Goal: Use online tool/utility: Use online tool/utility

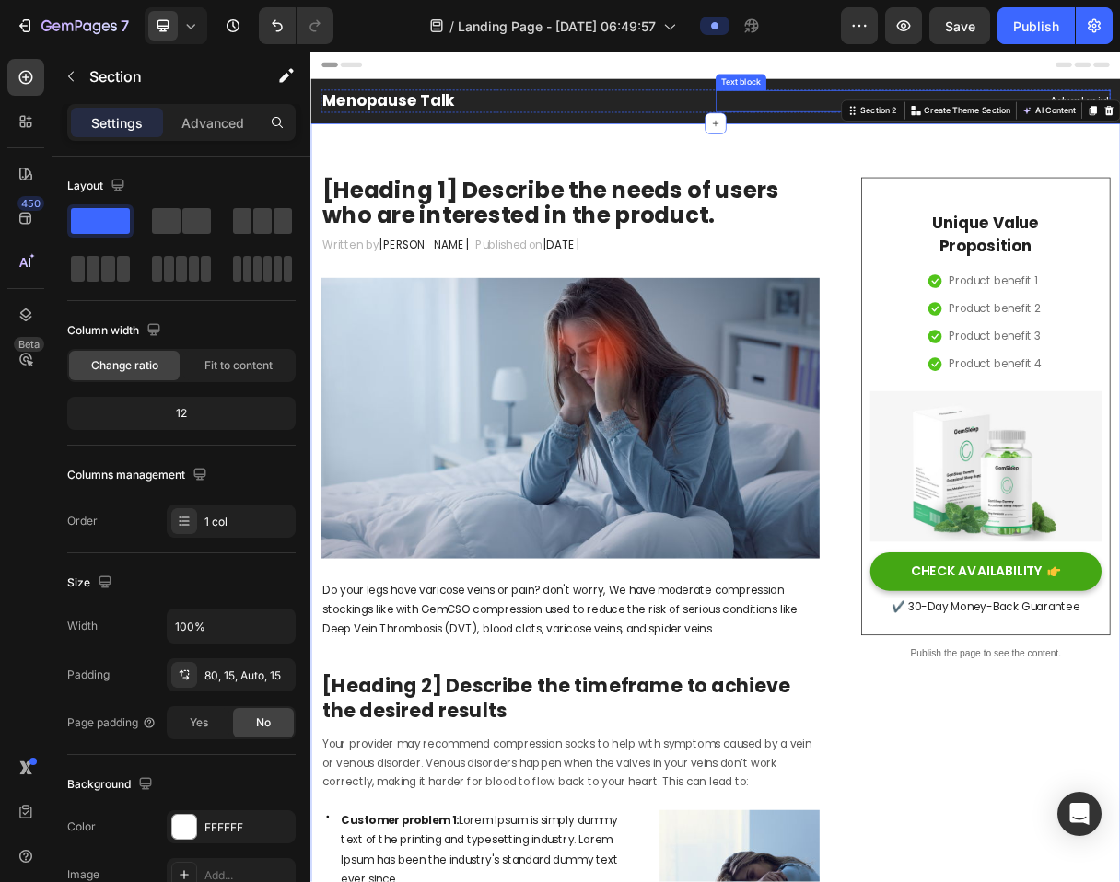
click at [953, 129] on p "Advertorial" at bounding box center [1132, 120] width 535 height 27
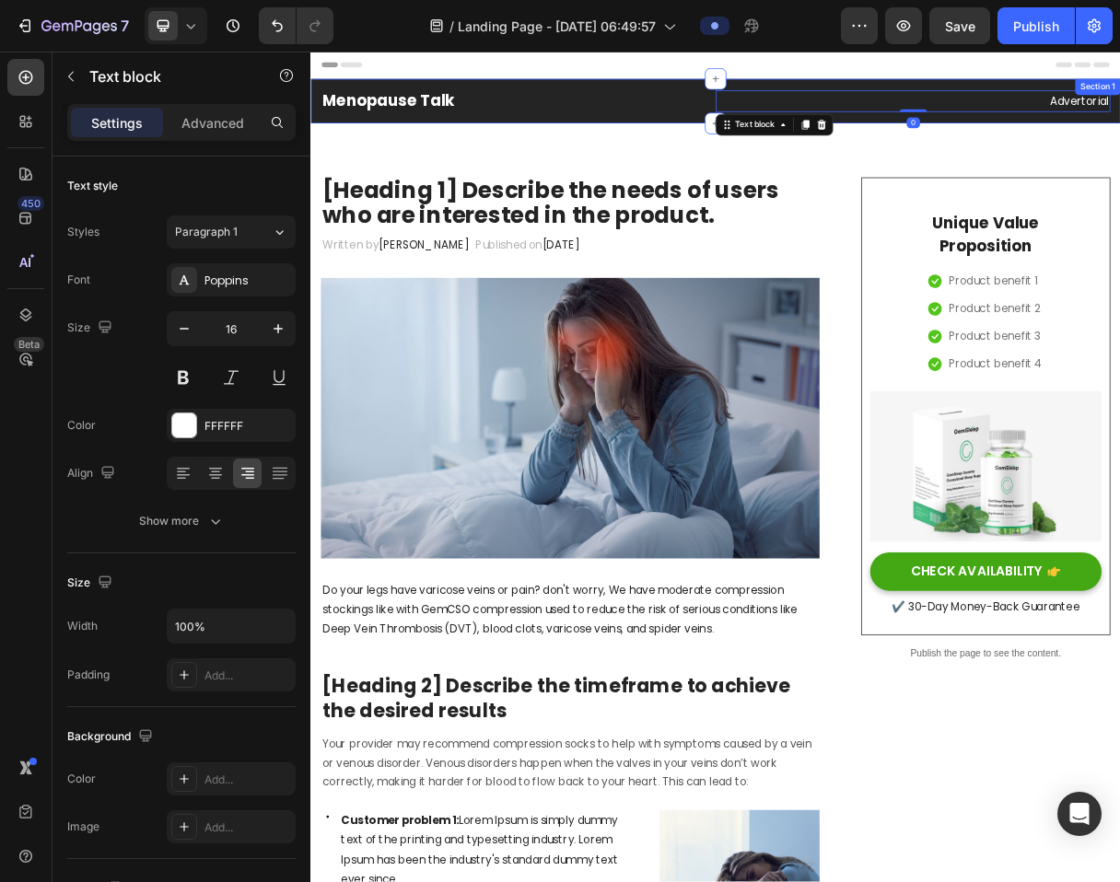
click at [791, 143] on div "Menopause Talk Heading Advertorial Text block 0 Row Section 1" at bounding box center [862, 119] width 1105 height 61
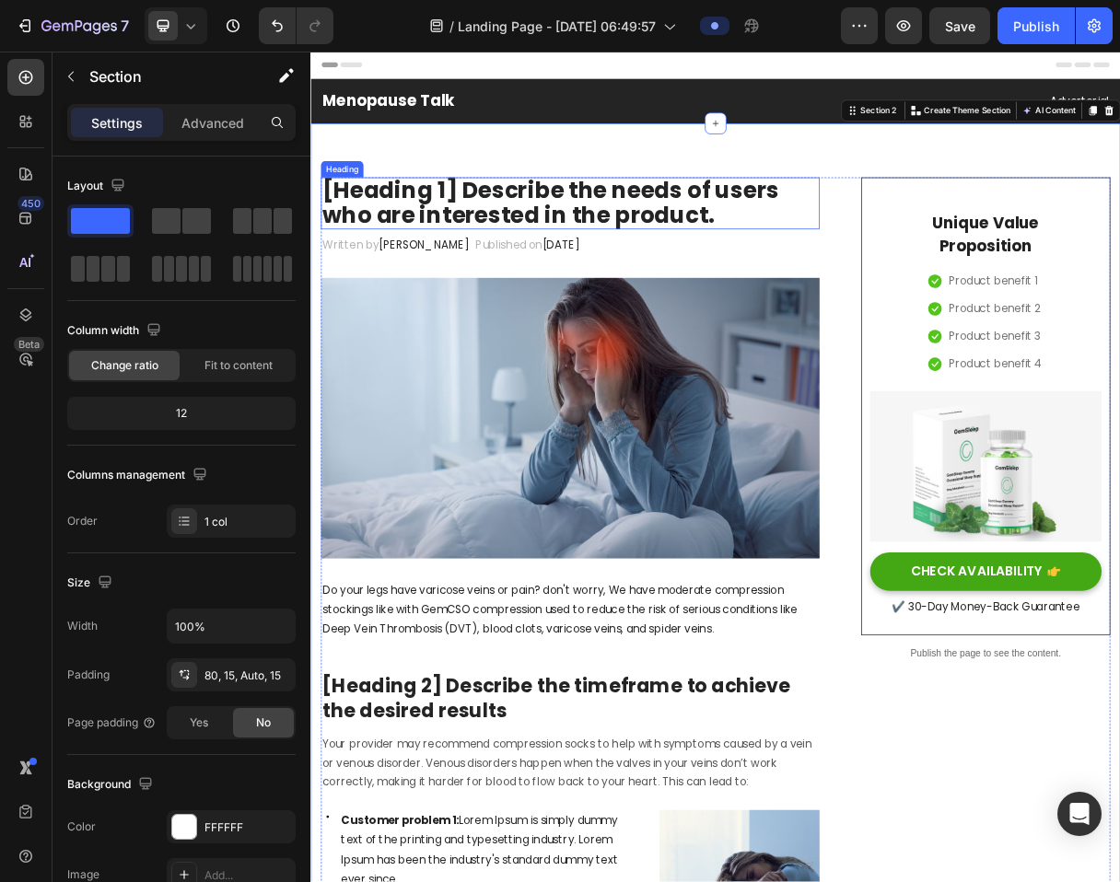
click at [641, 250] on p "[Heading 1] Describe the needs of users who are interested in the product." at bounding box center [664, 259] width 677 height 67
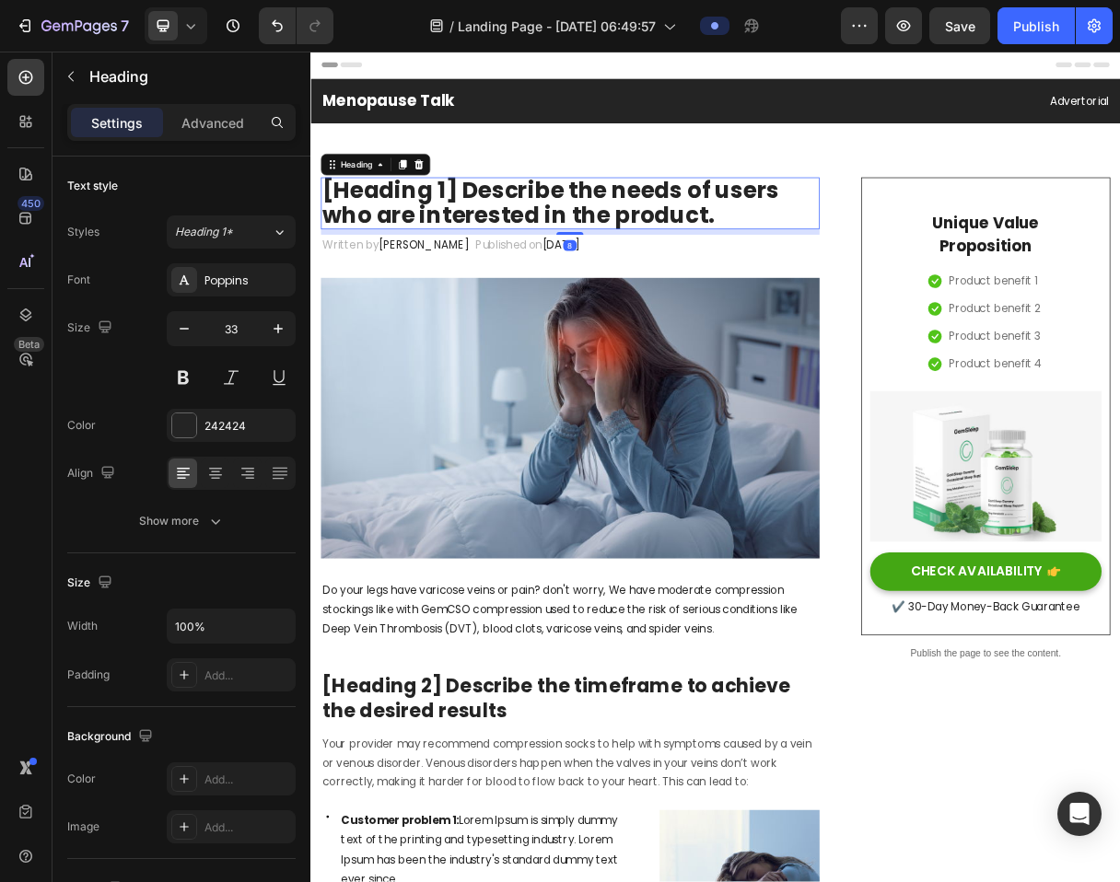
click at [641, 250] on p "[Heading 1] Describe the needs of users who are interested in the product." at bounding box center [664, 259] width 677 height 67
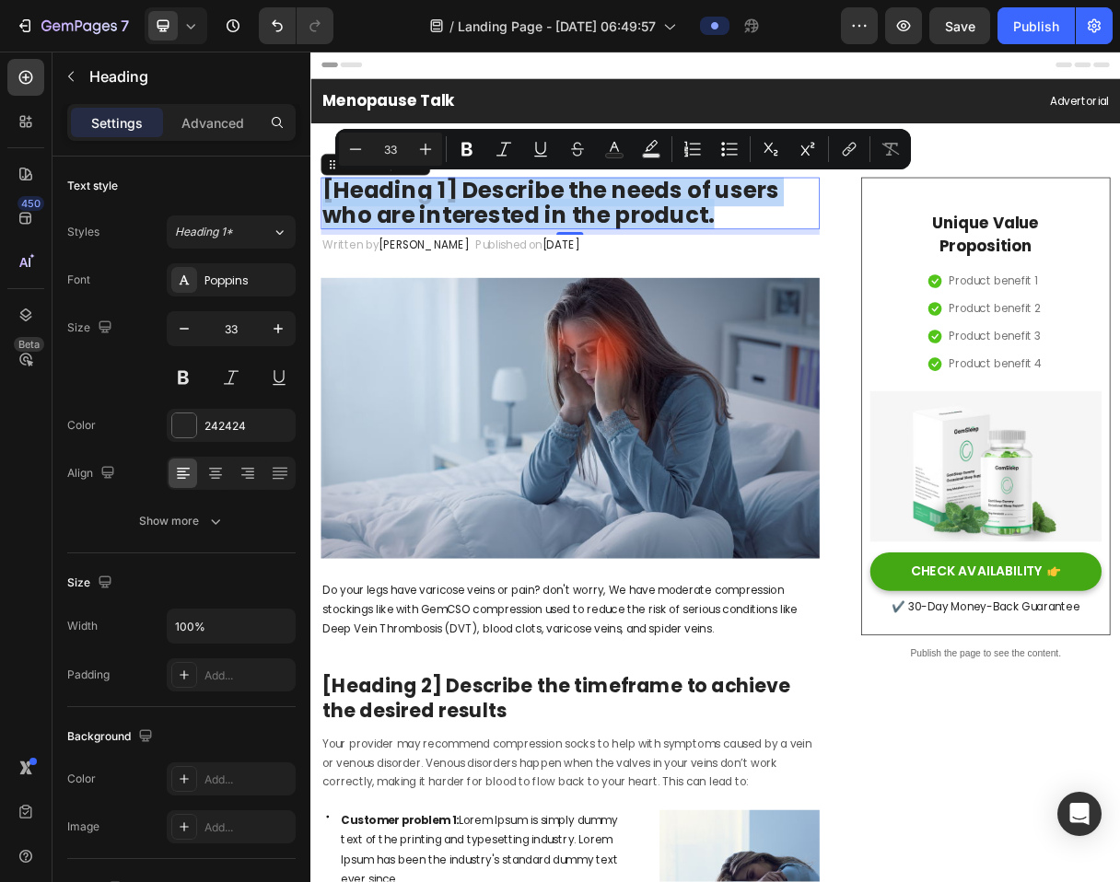
click at [600, 243] on p "[Heading 1] Describe the needs of users who are interested in the product." at bounding box center [664, 259] width 677 height 67
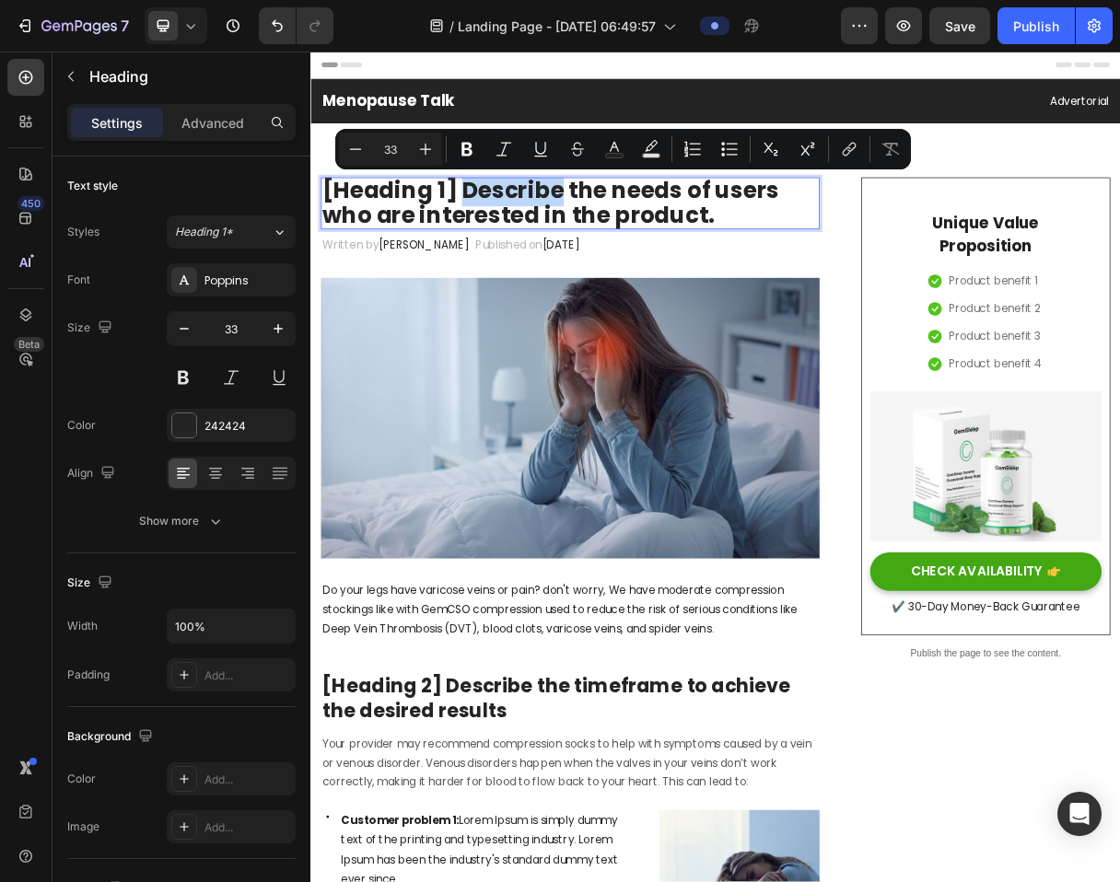
click at [600, 243] on p "[Heading 1] Describe the needs of users who are interested in the product." at bounding box center [664, 259] width 677 height 67
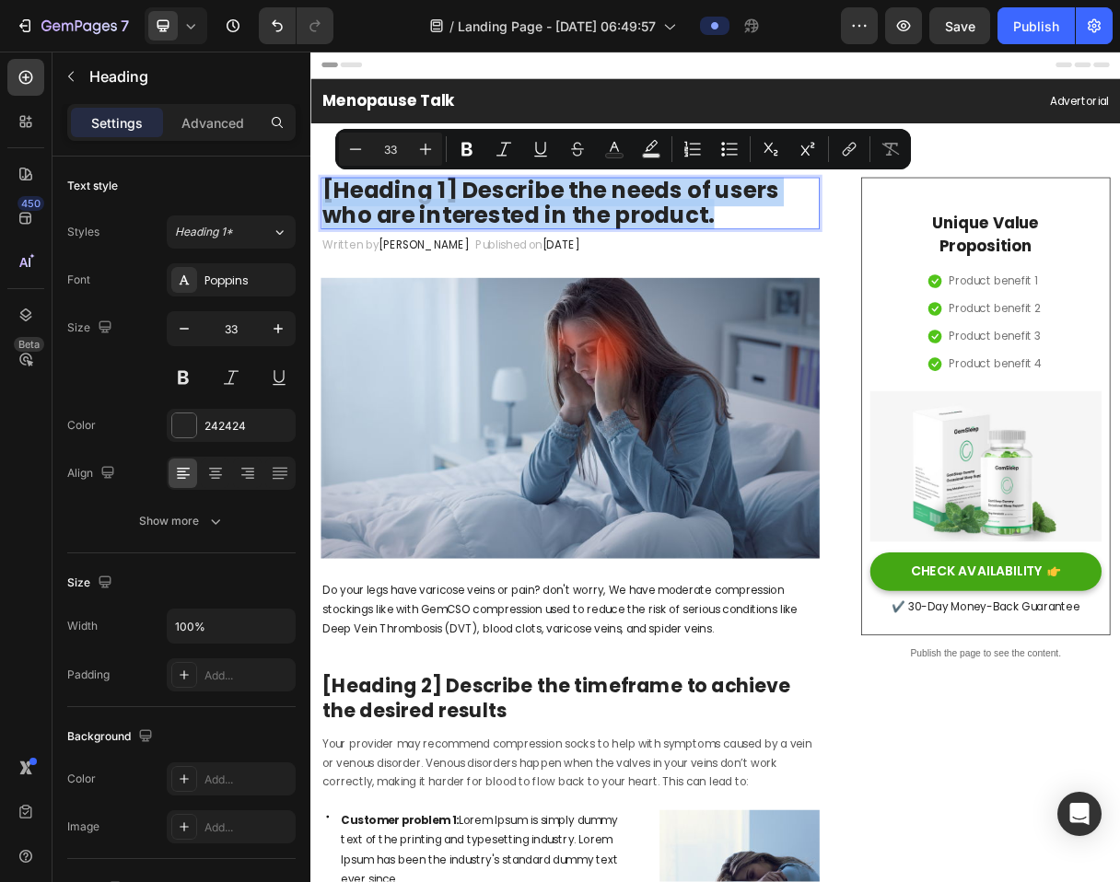
click at [600, 243] on p "[Heading 1] Describe the needs of users who are interested in the product." at bounding box center [664, 259] width 677 height 67
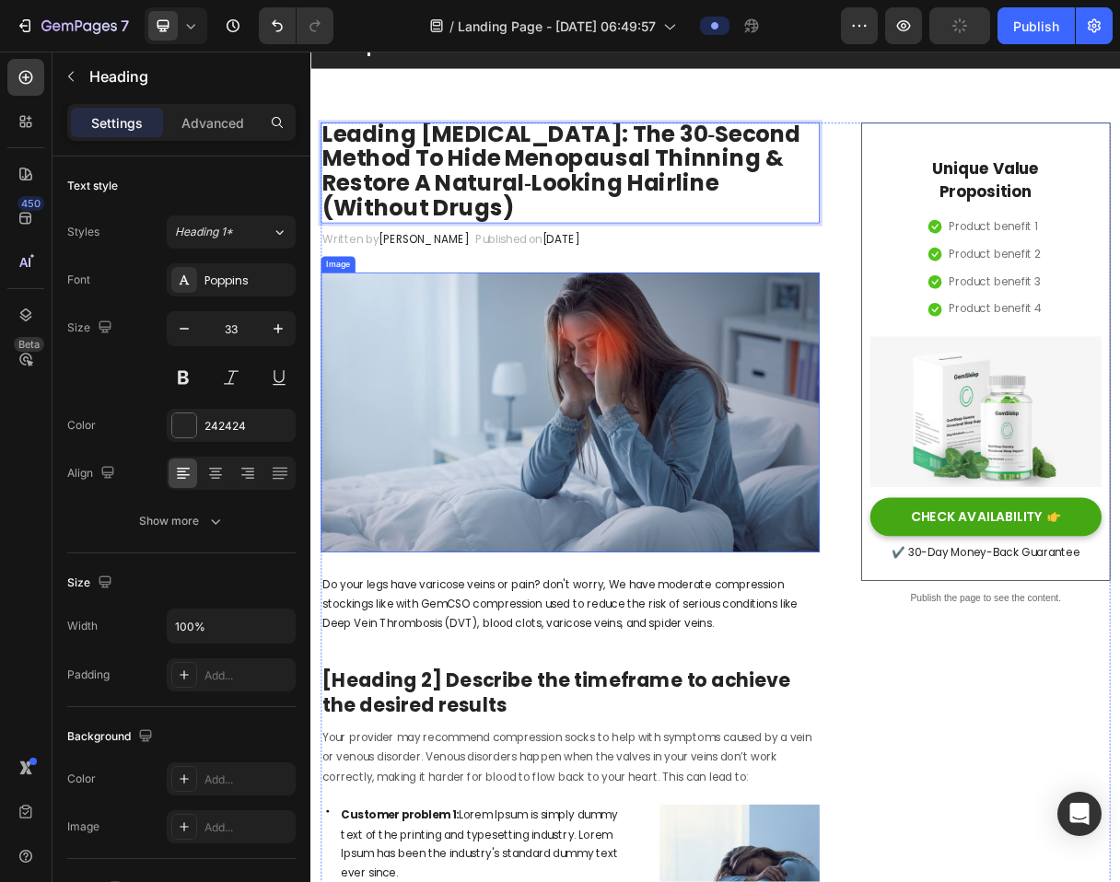
scroll to position [78, 0]
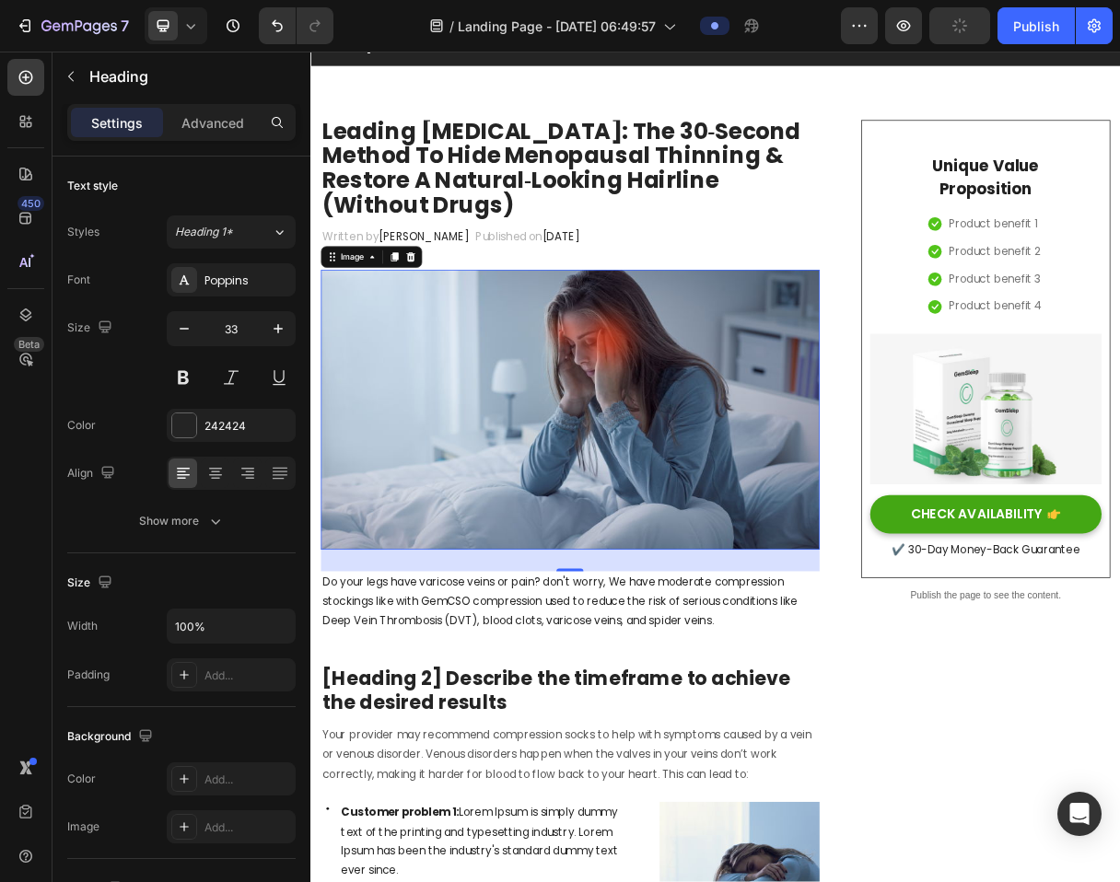
click at [699, 638] on img at bounding box center [664, 541] width 680 height 382
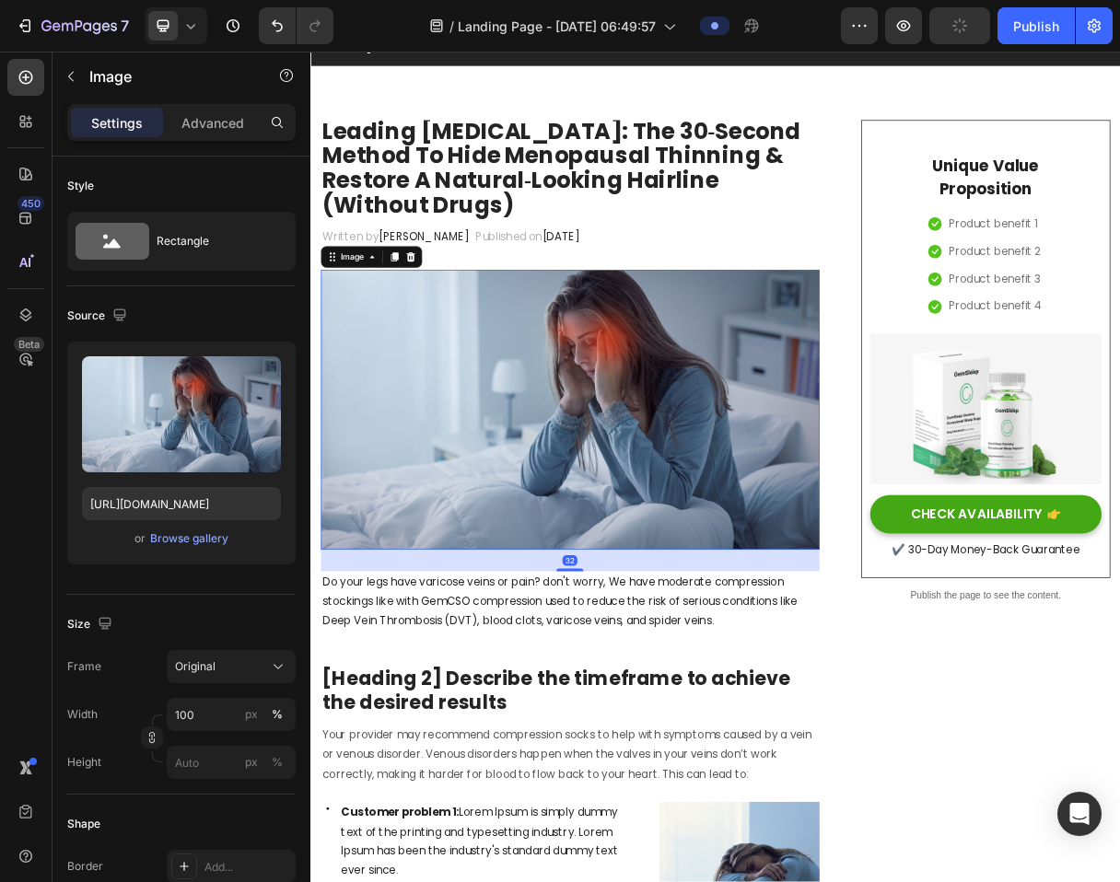
scroll to position [0, 0]
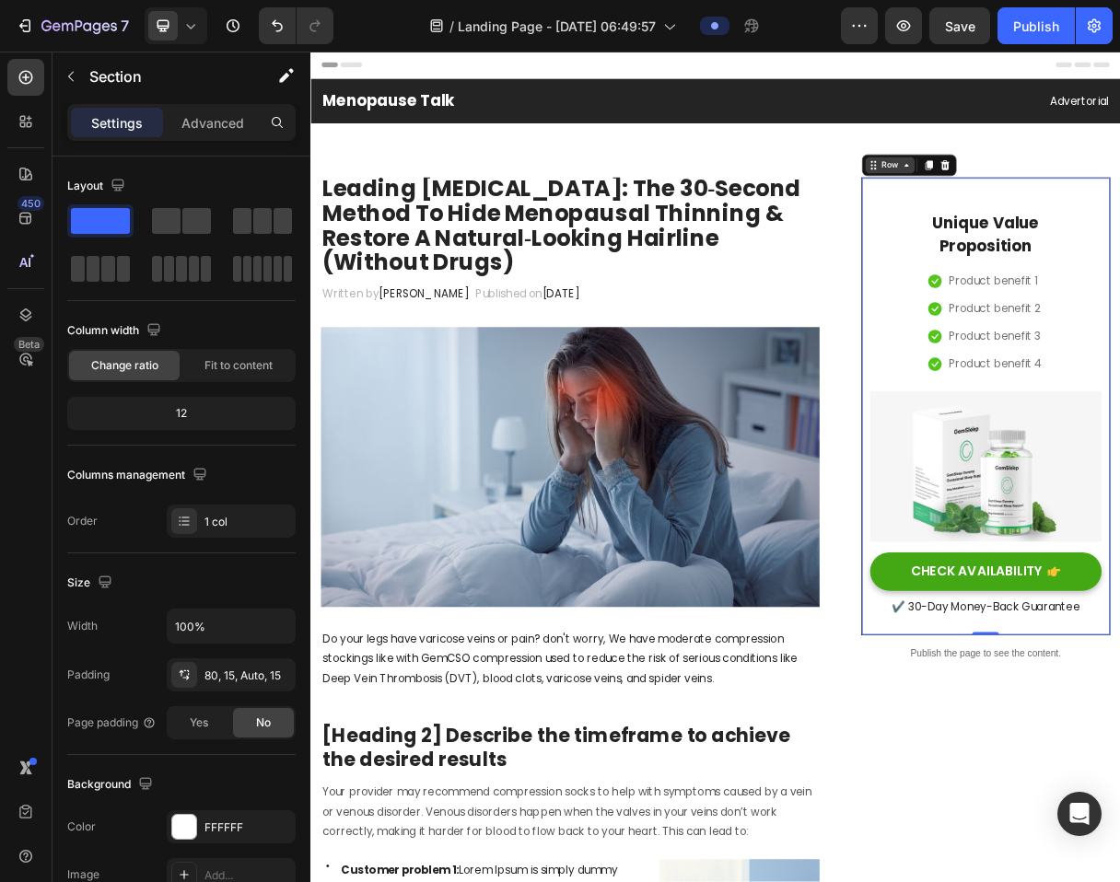
click at [1083, 216] on div "Row" at bounding box center [1100, 207] width 67 height 22
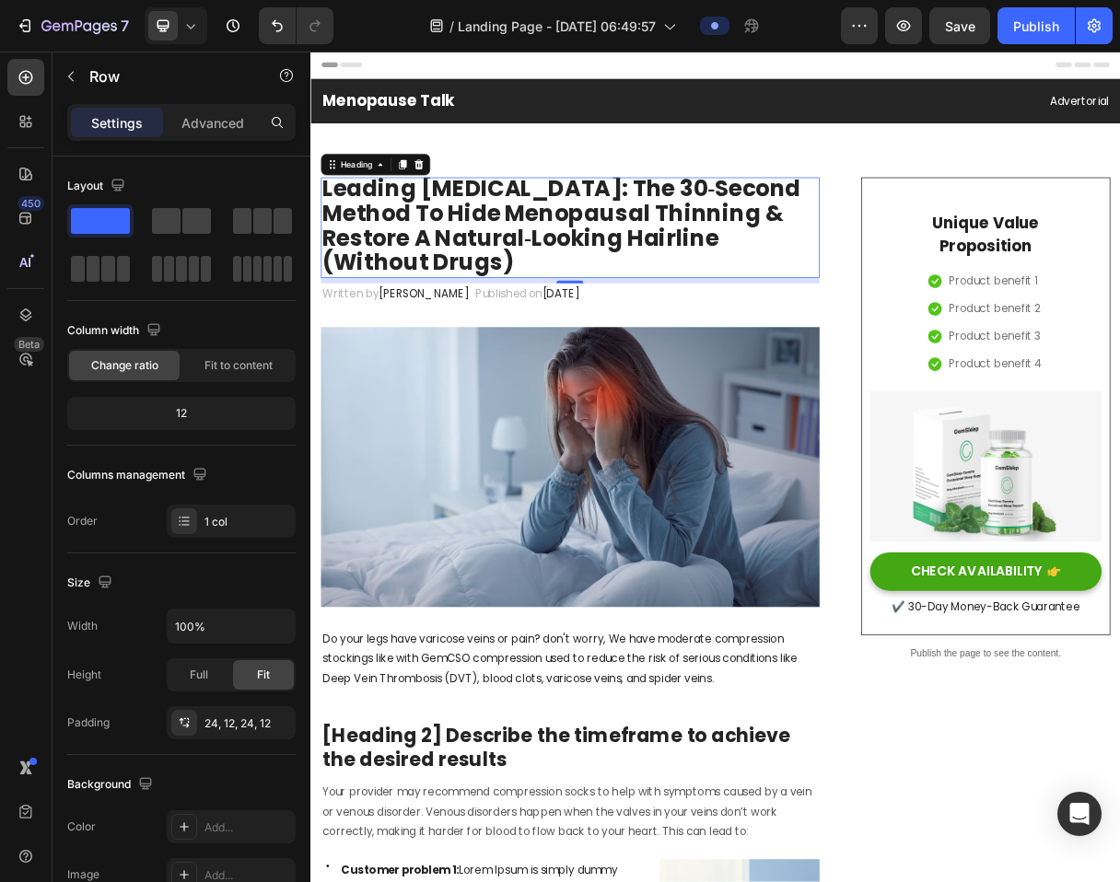
click at [771, 341] on p "Leading [MEDICAL_DATA]: The 30‑Second Method To Hide Menopausal Thinning & Rest…" at bounding box center [664, 290] width 677 height 134
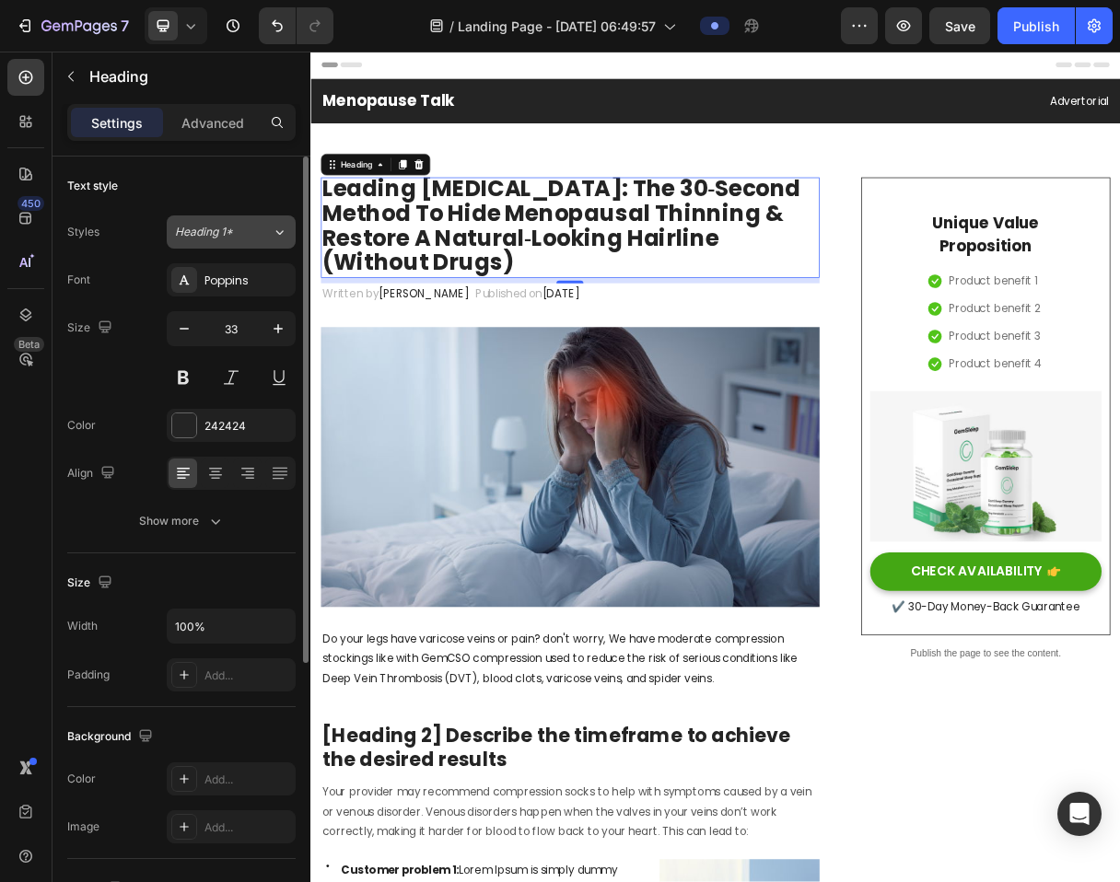
click at [207, 231] on span "Heading 1*" at bounding box center [204, 232] width 58 height 17
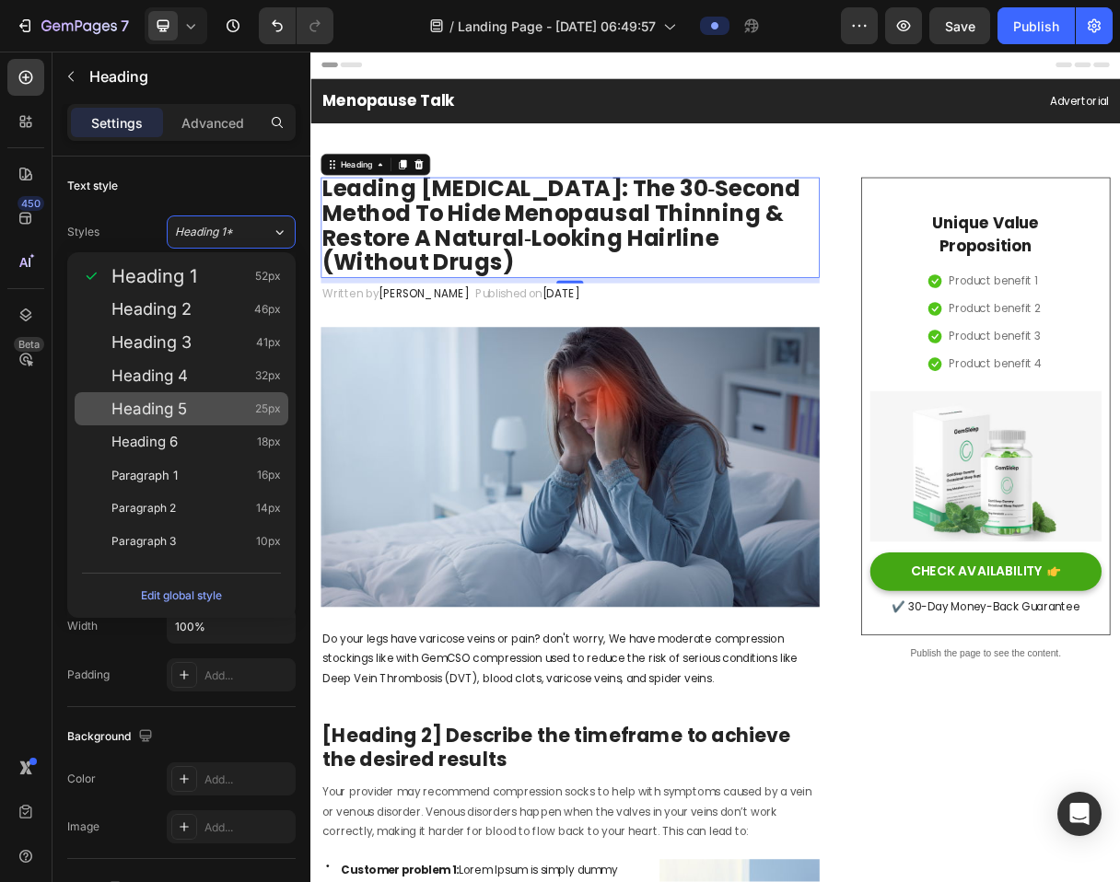
click at [261, 420] on div "Heading 5 25px" at bounding box center [182, 408] width 214 height 33
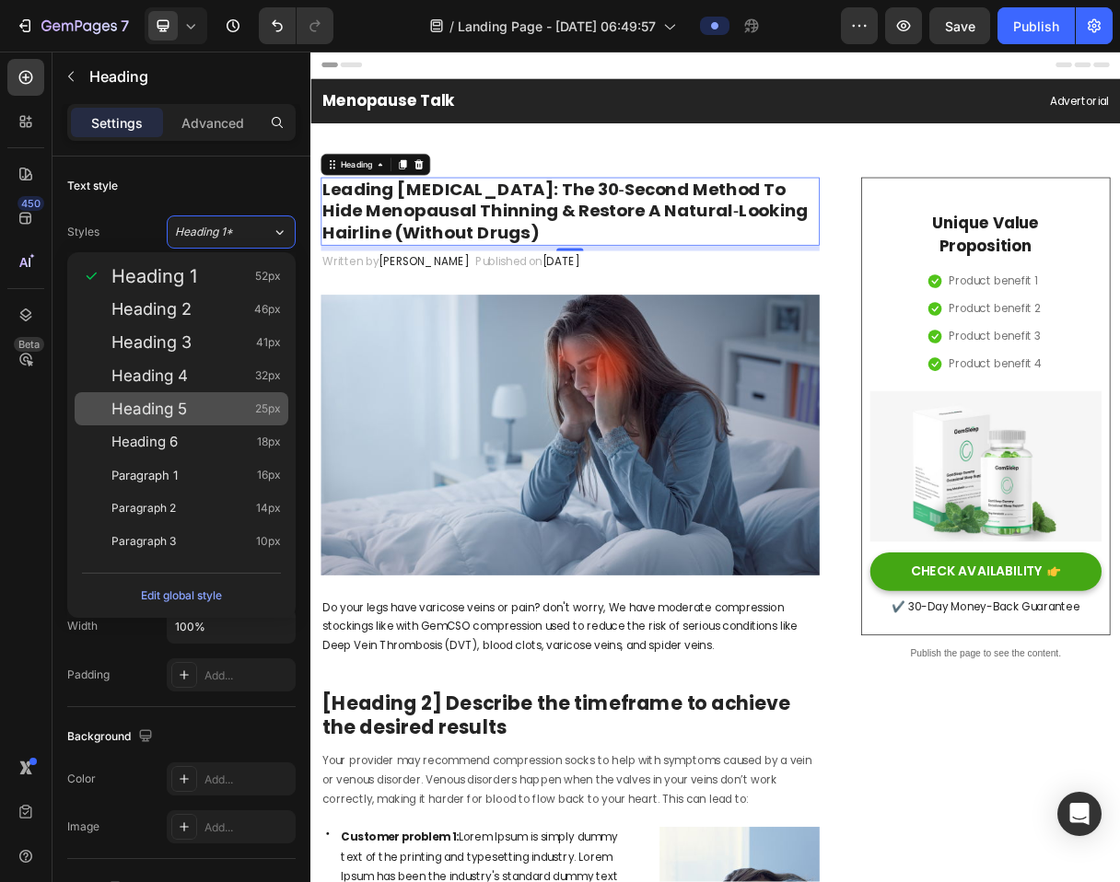
type input "25"
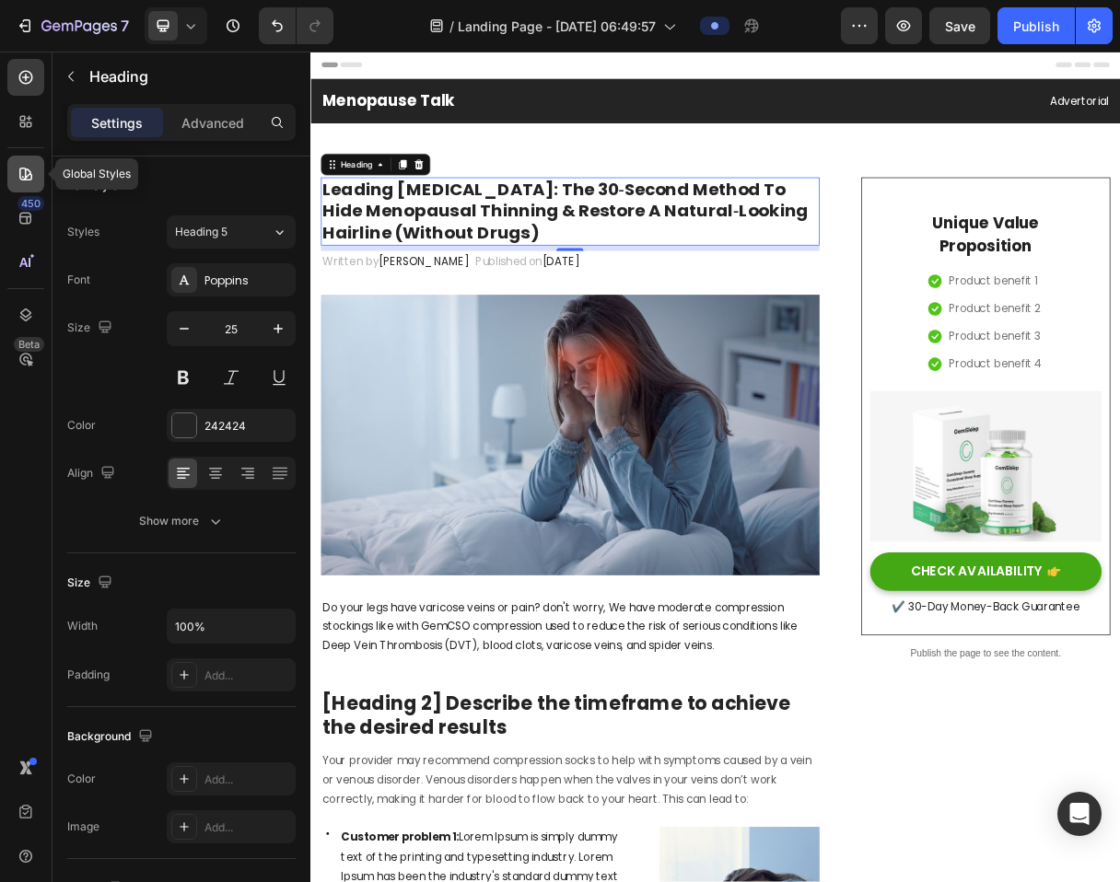
click at [26, 172] on icon at bounding box center [26, 174] width 18 height 18
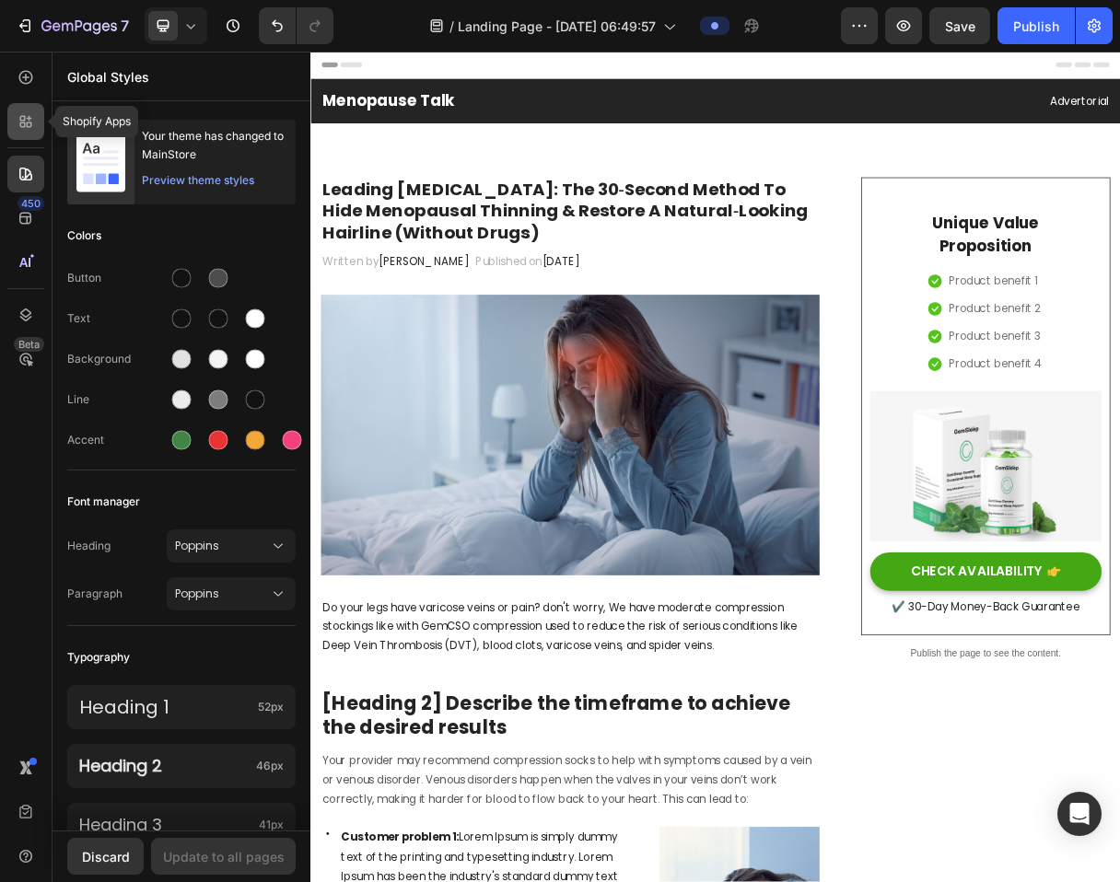
click at [30, 117] on icon at bounding box center [26, 121] width 18 height 18
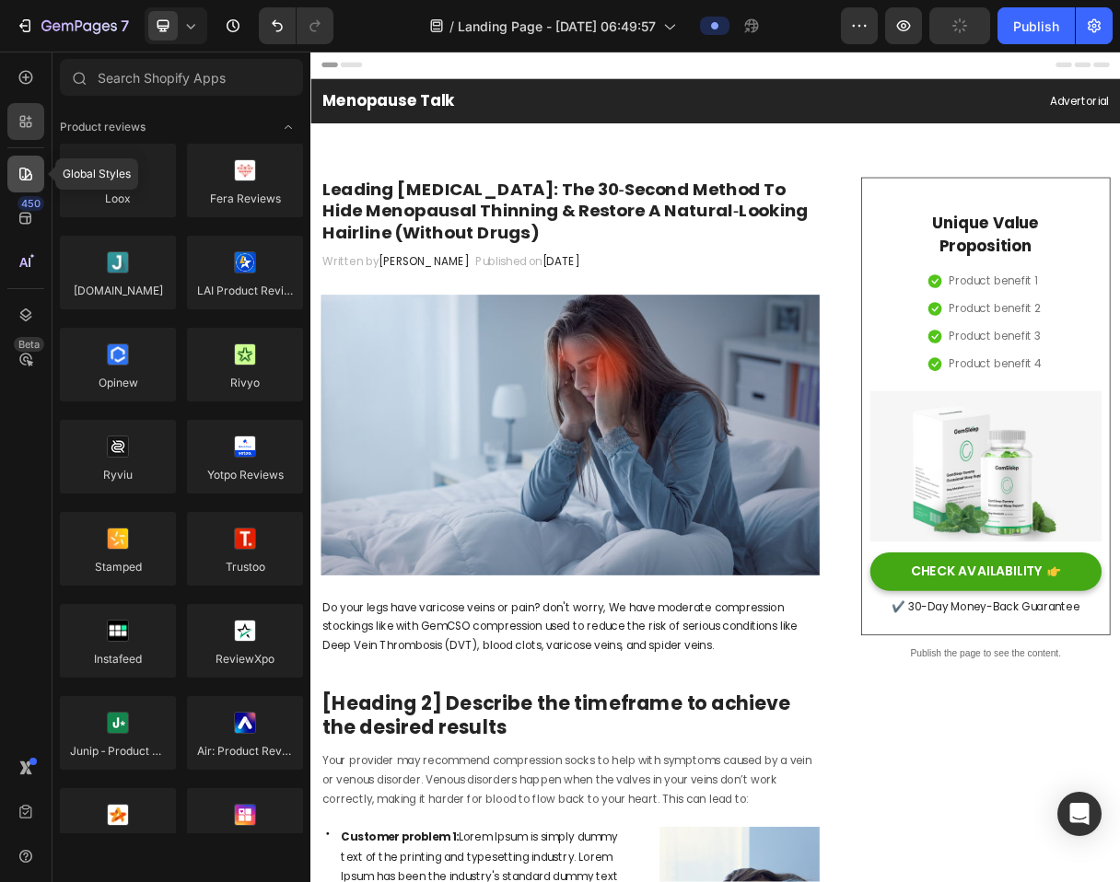
click at [32, 180] on icon at bounding box center [26, 174] width 18 height 18
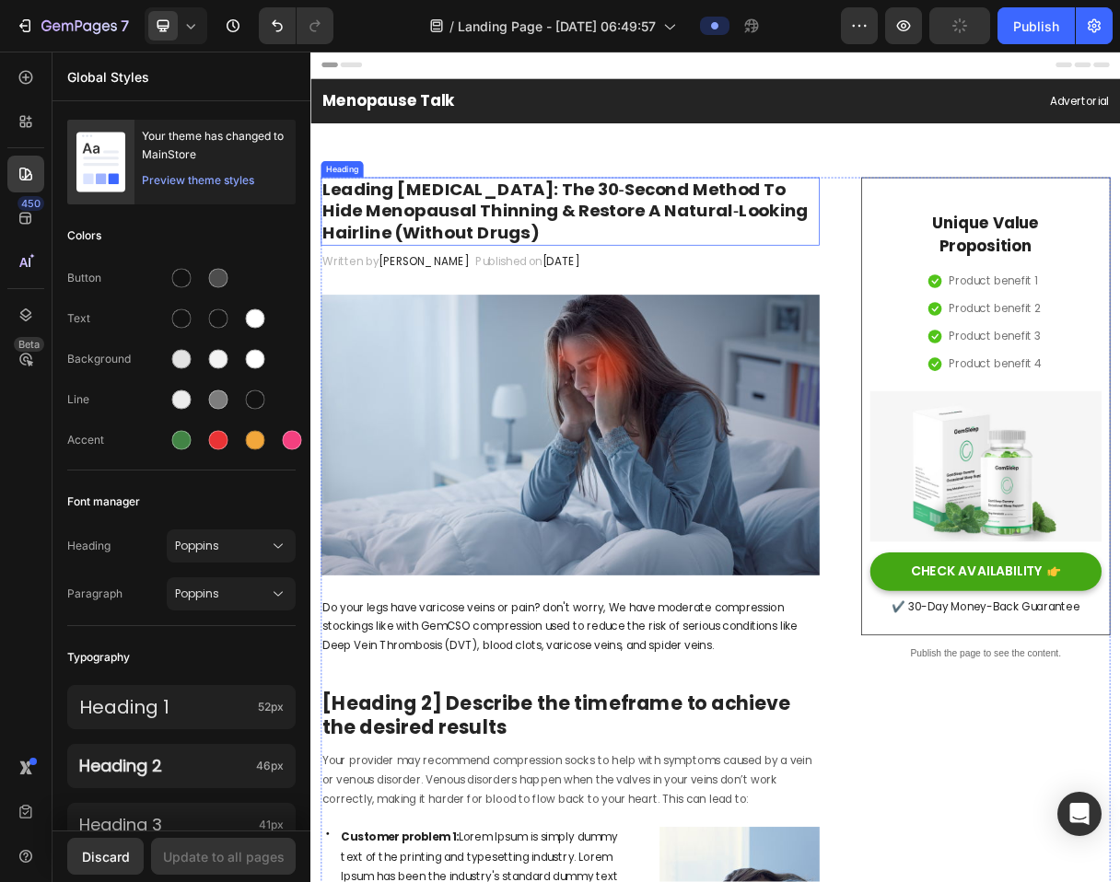
click at [524, 297] on p "Leading [MEDICAL_DATA]: The 30‑Second Method To Hide Menopausal Thinning & Rest…" at bounding box center [664, 271] width 677 height 90
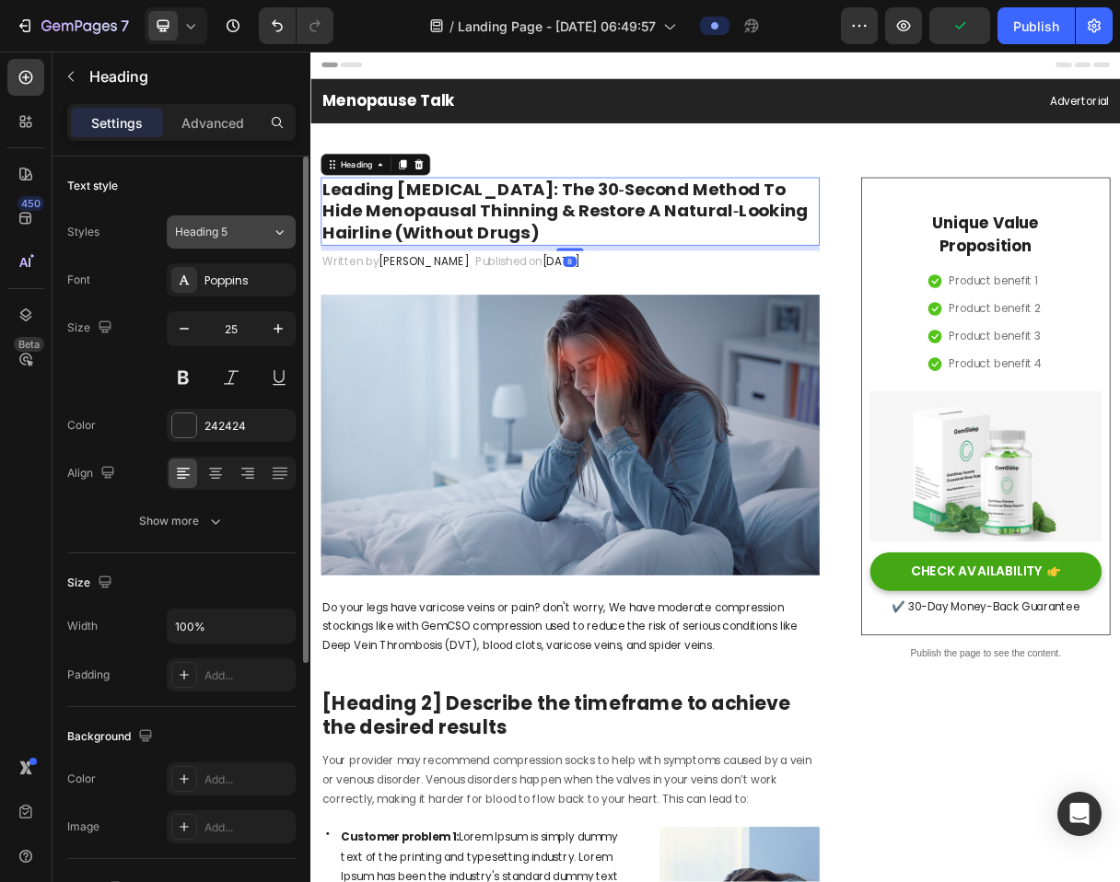
click at [236, 224] on div "Heading 5" at bounding box center [212, 232] width 75 height 17
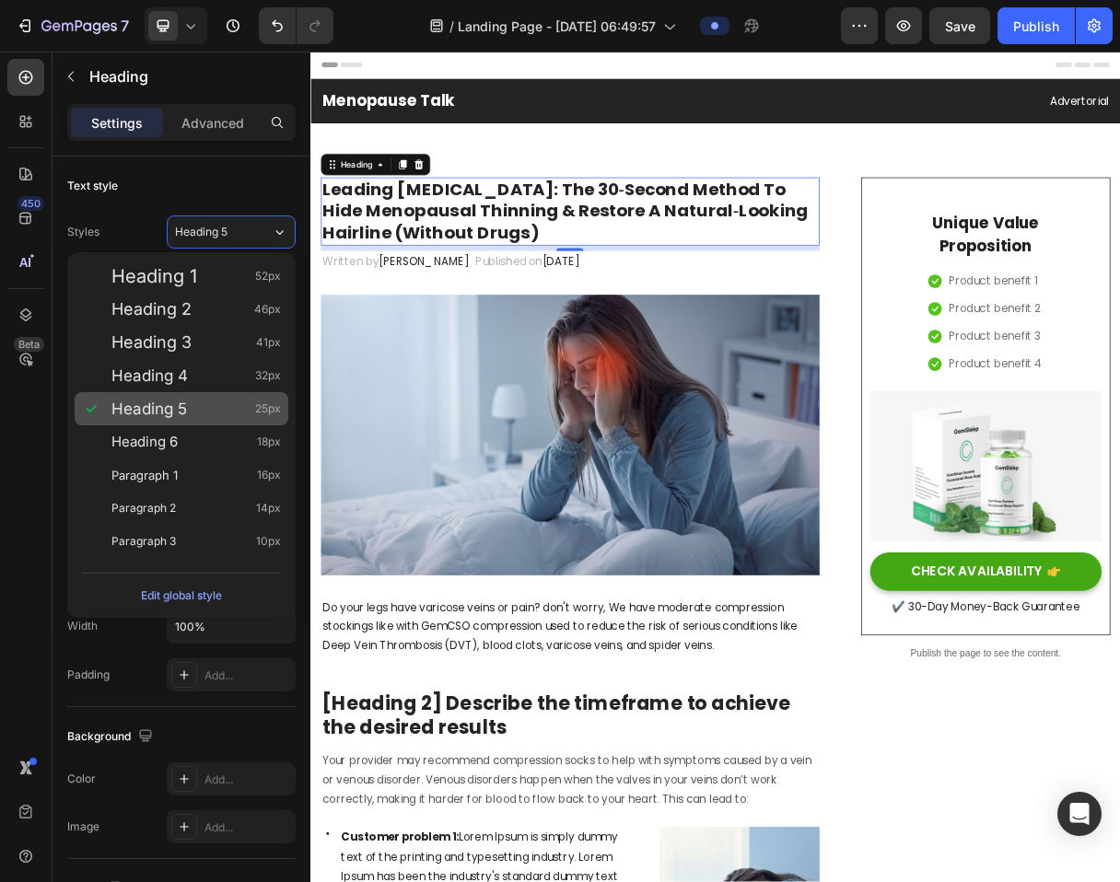
click at [237, 405] on div "Heading 5 25px" at bounding box center [195, 409] width 169 height 18
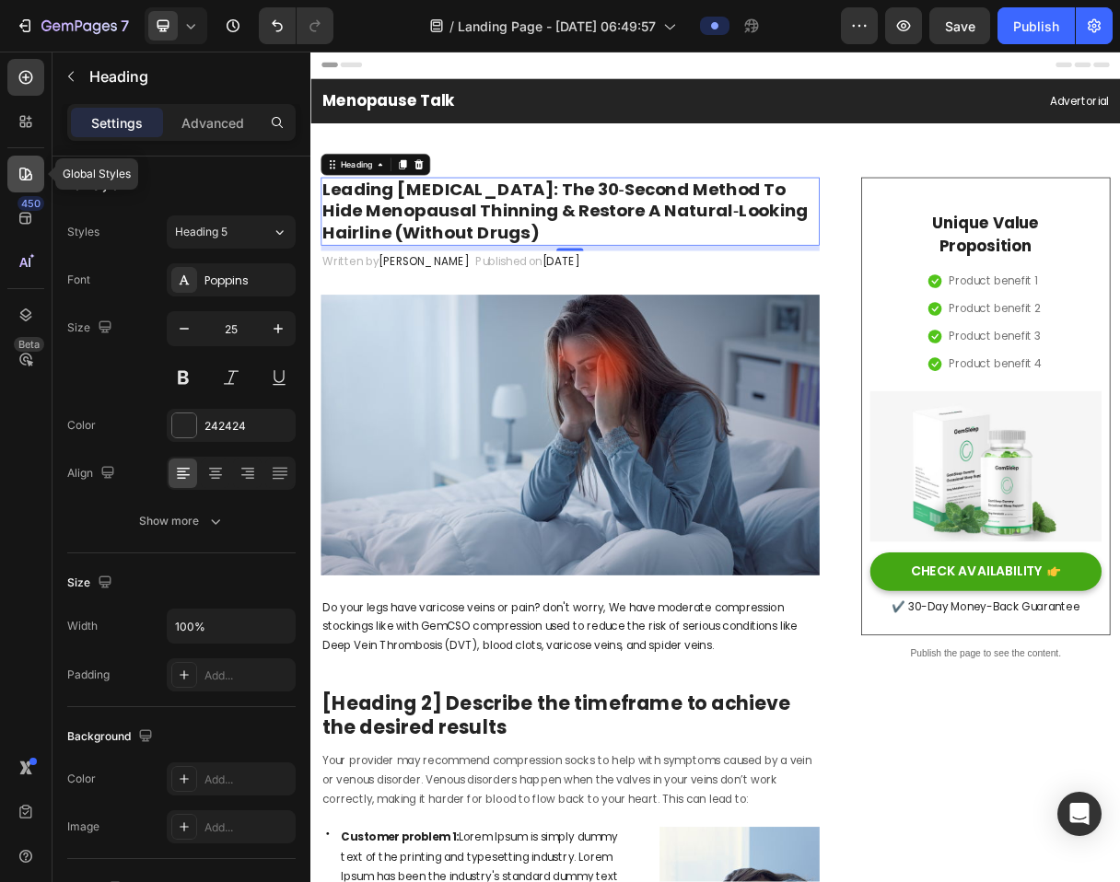
click at [30, 169] on icon at bounding box center [26, 174] width 18 height 18
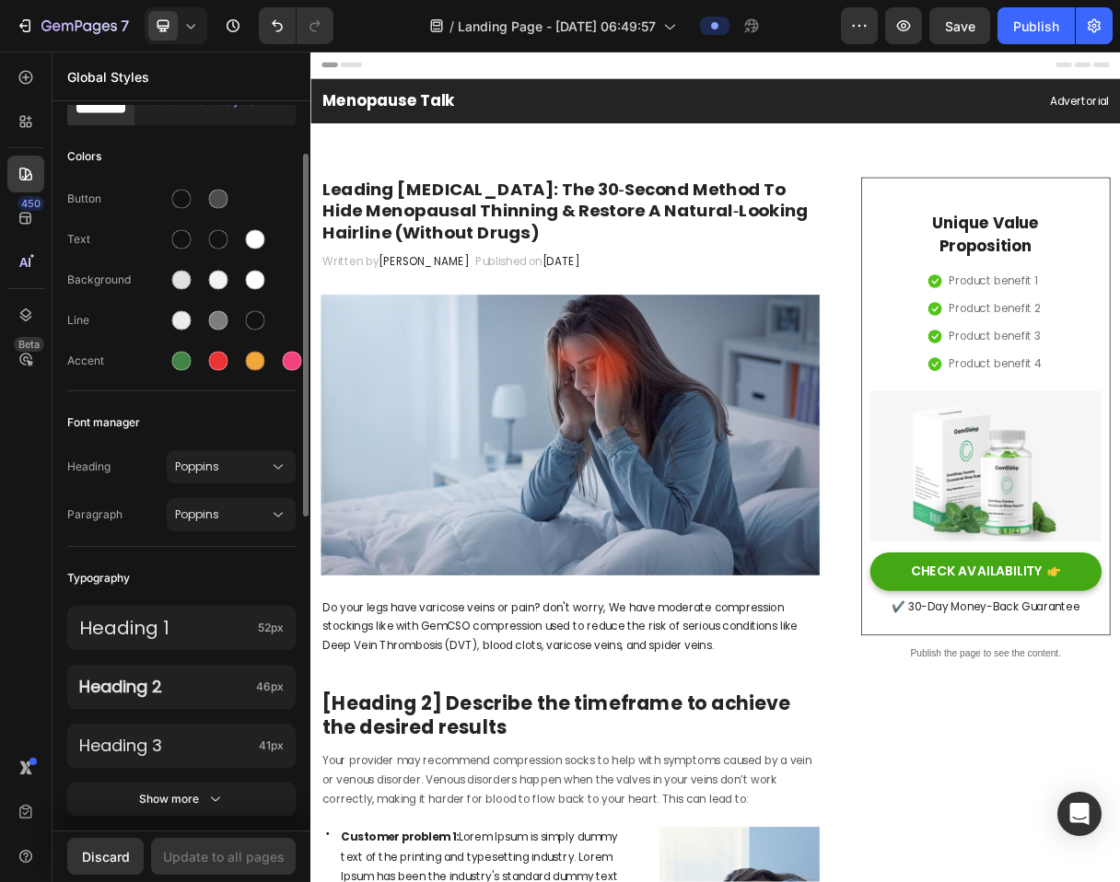
scroll to position [197, 0]
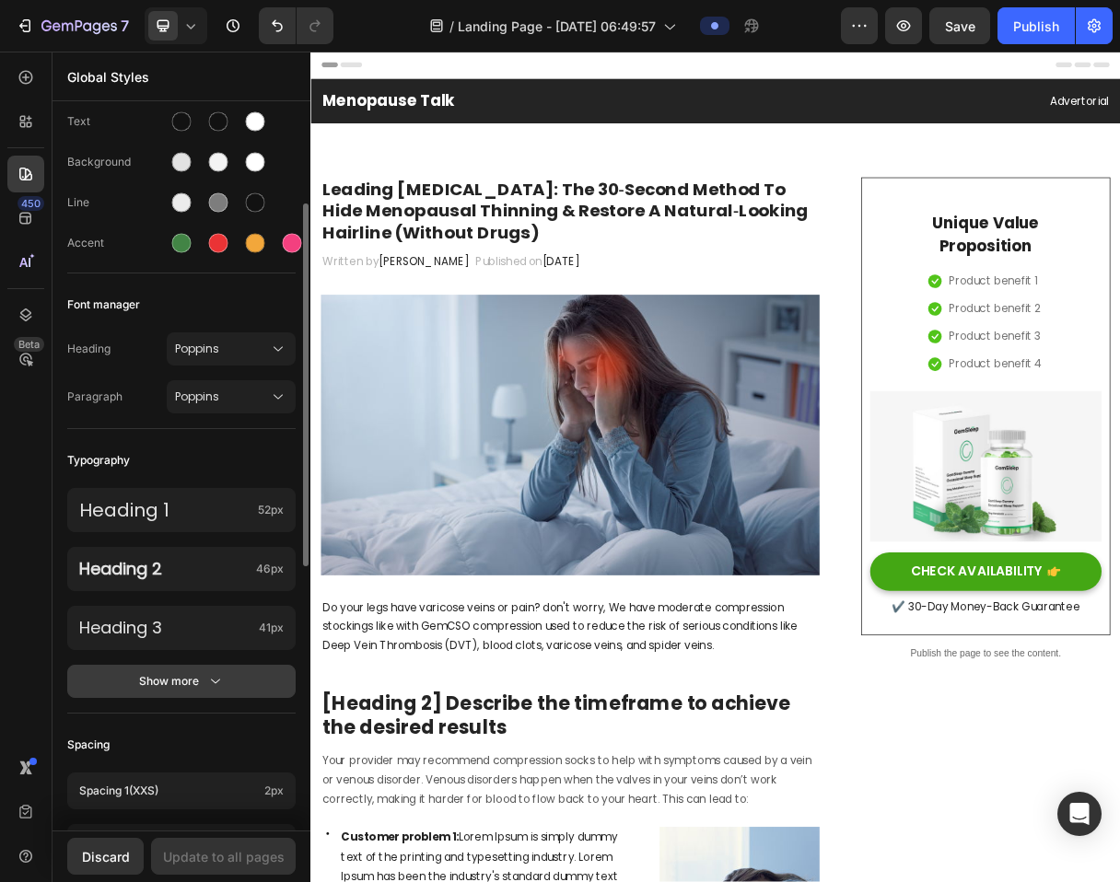
click at [249, 681] on button "Show more" at bounding box center [181, 681] width 228 height 33
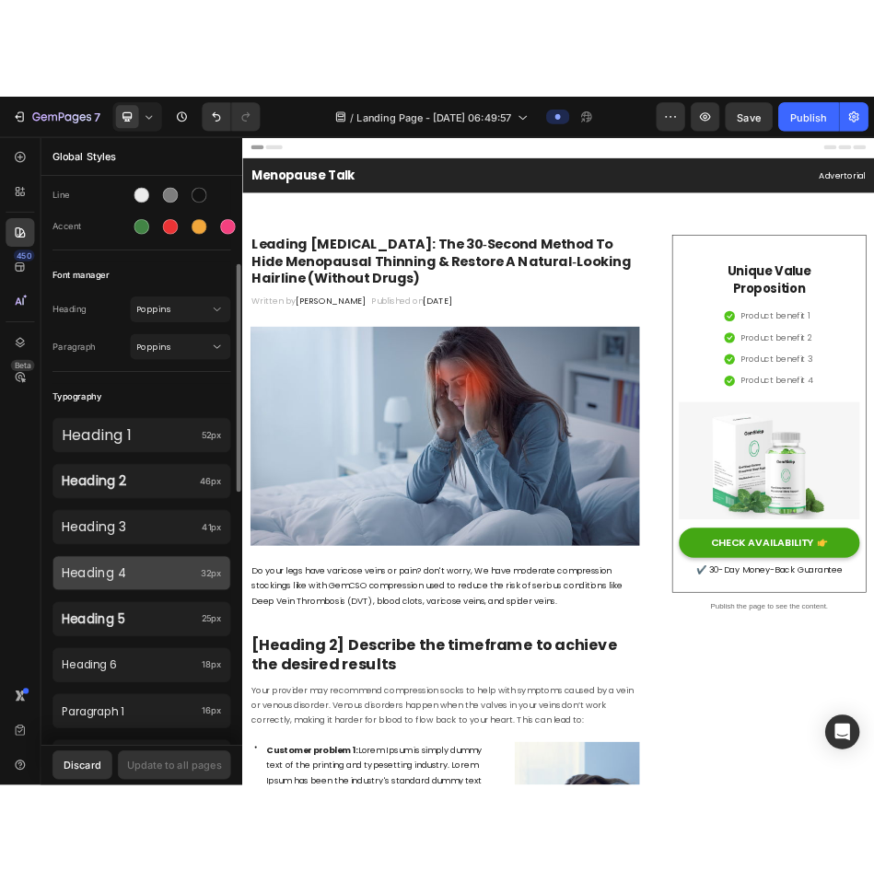
scroll to position [274, 0]
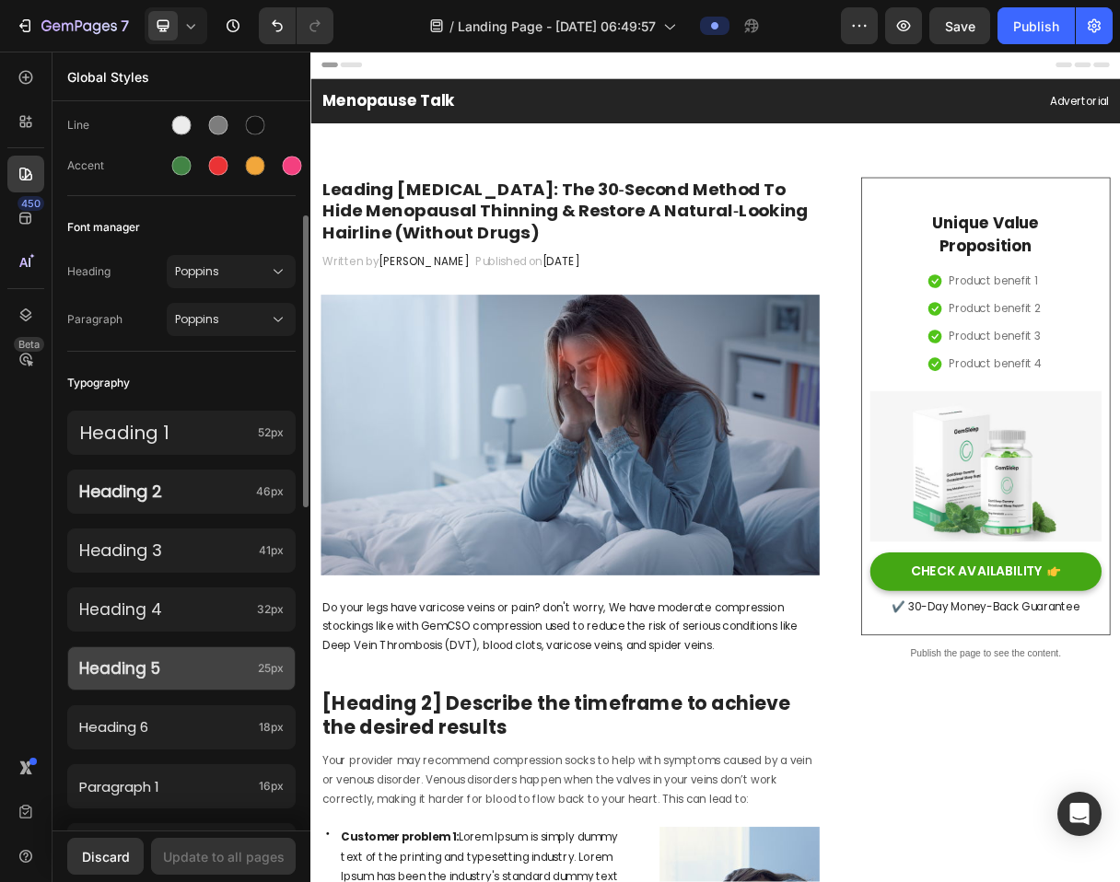
click at [271, 662] on span "25px" at bounding box center [271, 668] width 26 height 17
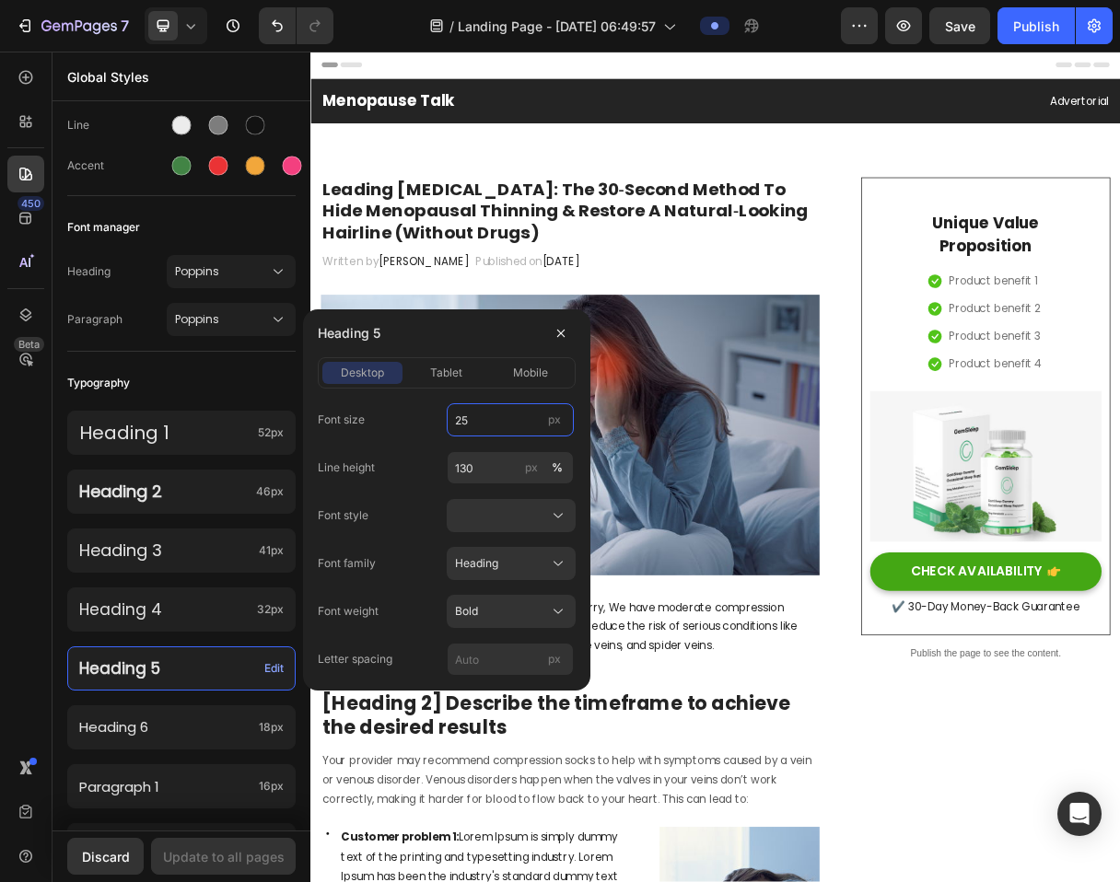
click at [494, 421] on input "25" at bounding box center [510, 419] width 127 height 33
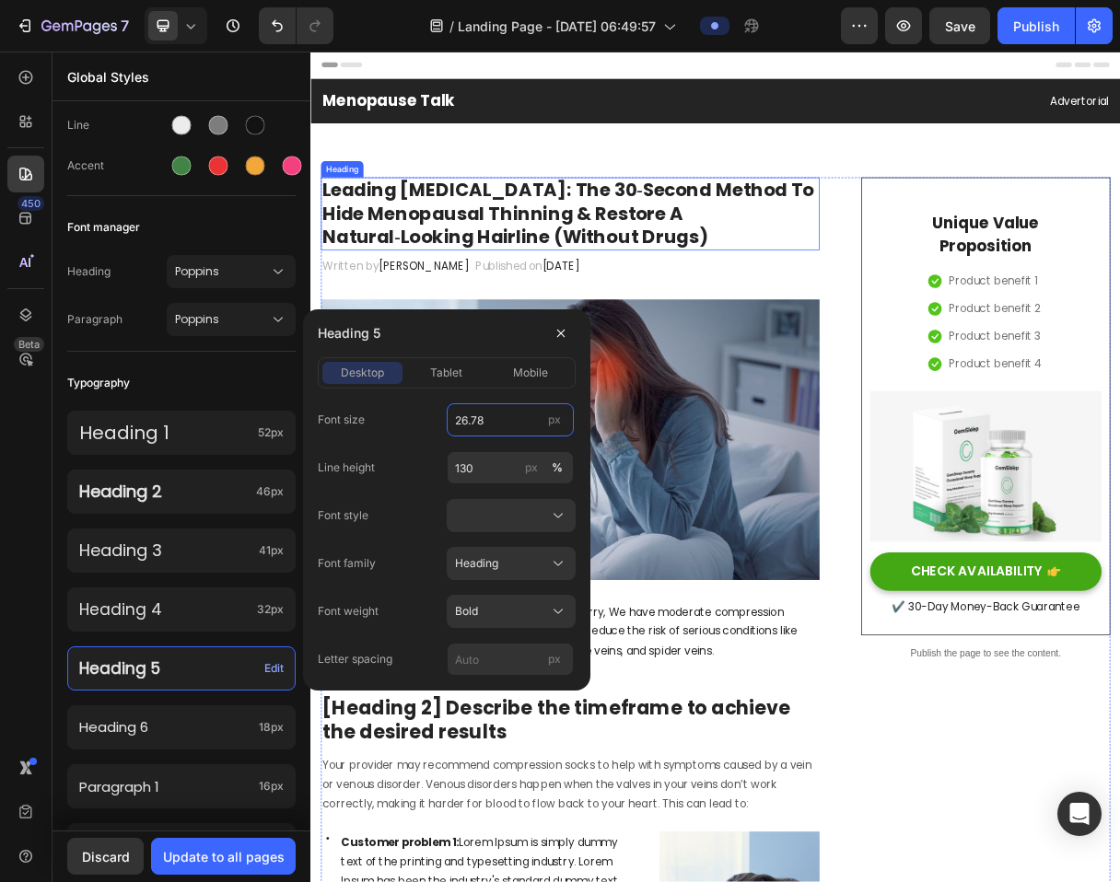
type input "26.78"
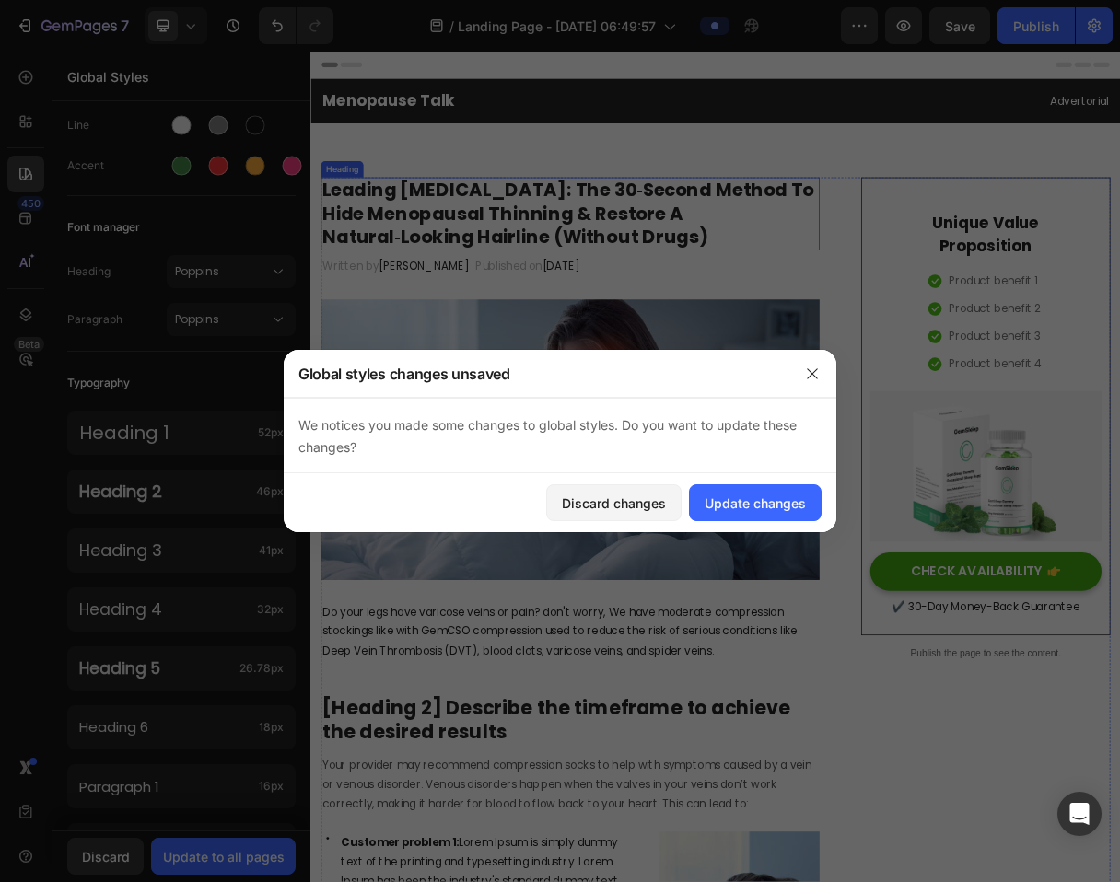
click at [692, 243] on p "Leading [MEDICAL_DATA]: The 30‑Second Method To Hide Menopausal Thinning & Rest…" at bounding box center [664, 274] width 677 height 96
click at [813, 367] on icon "button" at bounding box center [812, 373] width 15 height 15
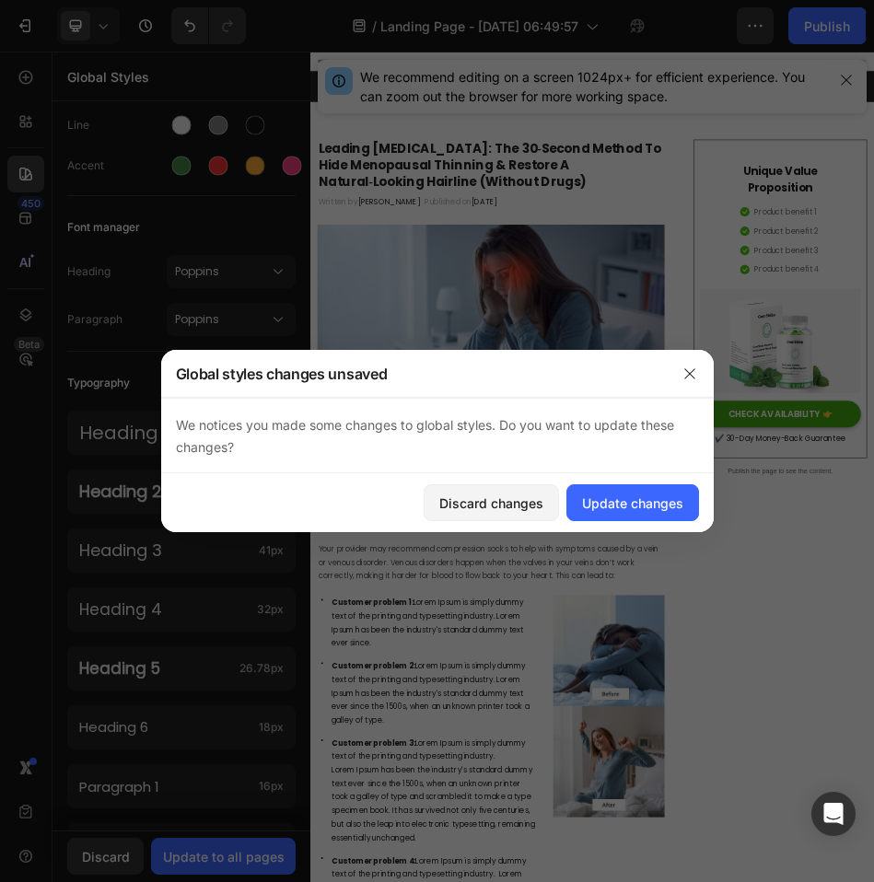
click at [568, 245] on p "Leading [MEDICAL_DATA]: The 30‑Second Method To Hide Menopausal Thinning & Rest…" at bounding box center [664, 274] width 677 height 96
click at [524, 497] on div "Discard changes" at bounding box center [491, 503] width 104 height 19
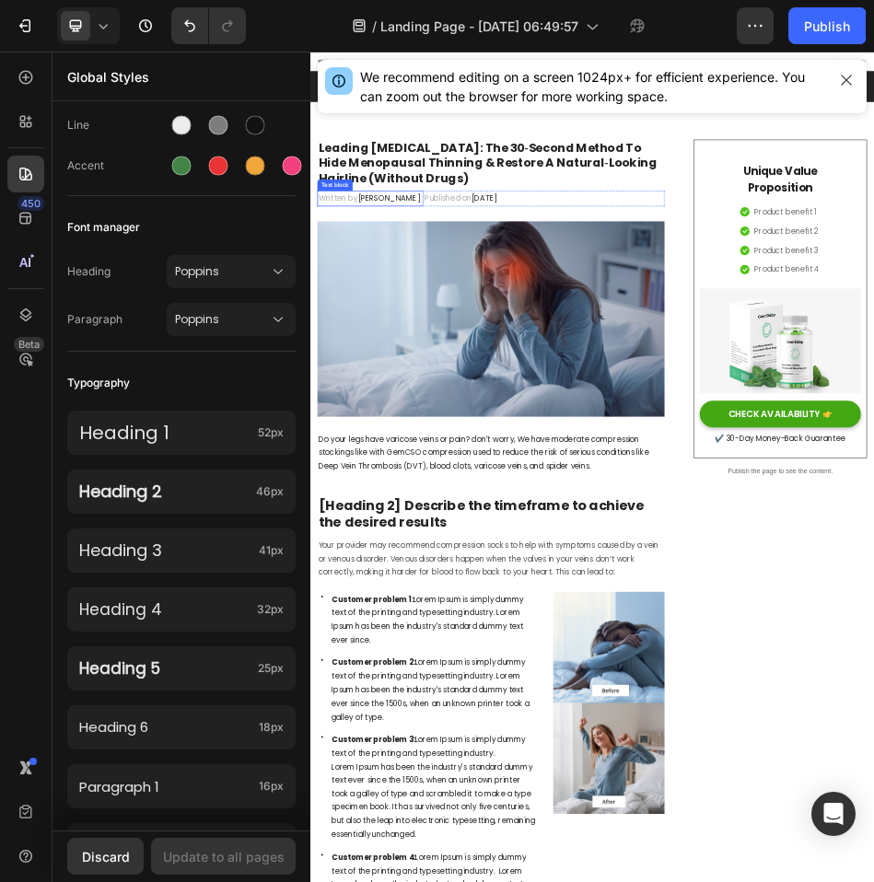
click at [489, 265] on p "Leading [MEDICAL_DATA]: The 30‑Second Method To Hide Menopausal Thinning & Rest…" at bounding box center [664, 271] width 677 height 90
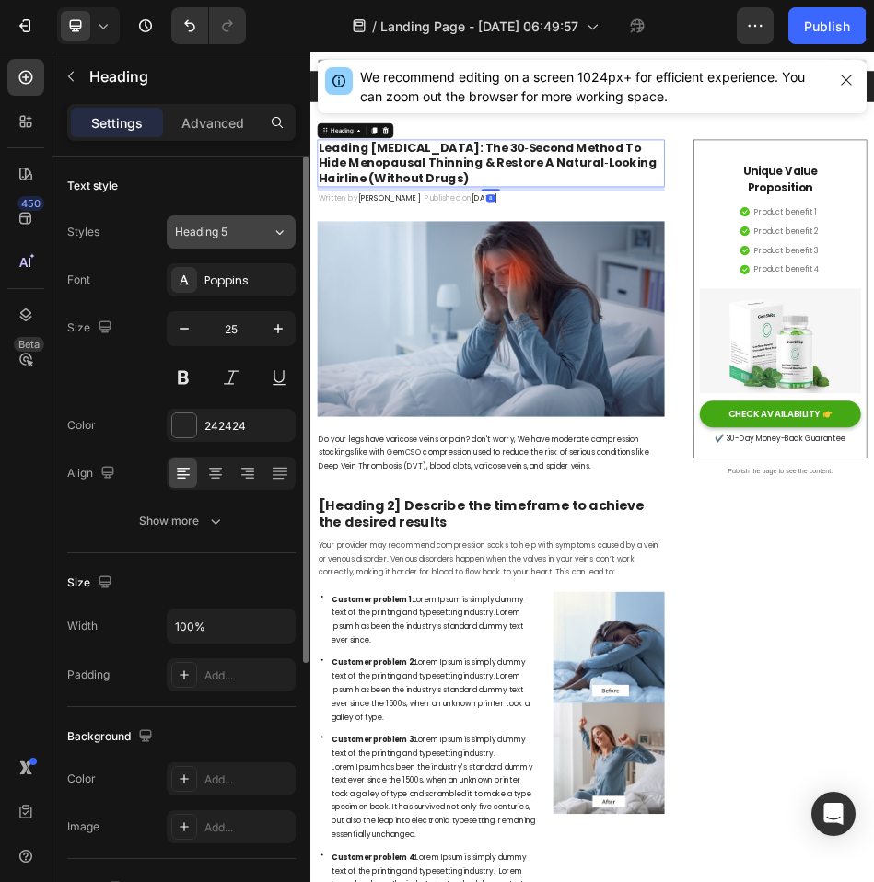
click at [227, 231] on span "Heading 5" at bounding box center [201, 232] width 52 height 17
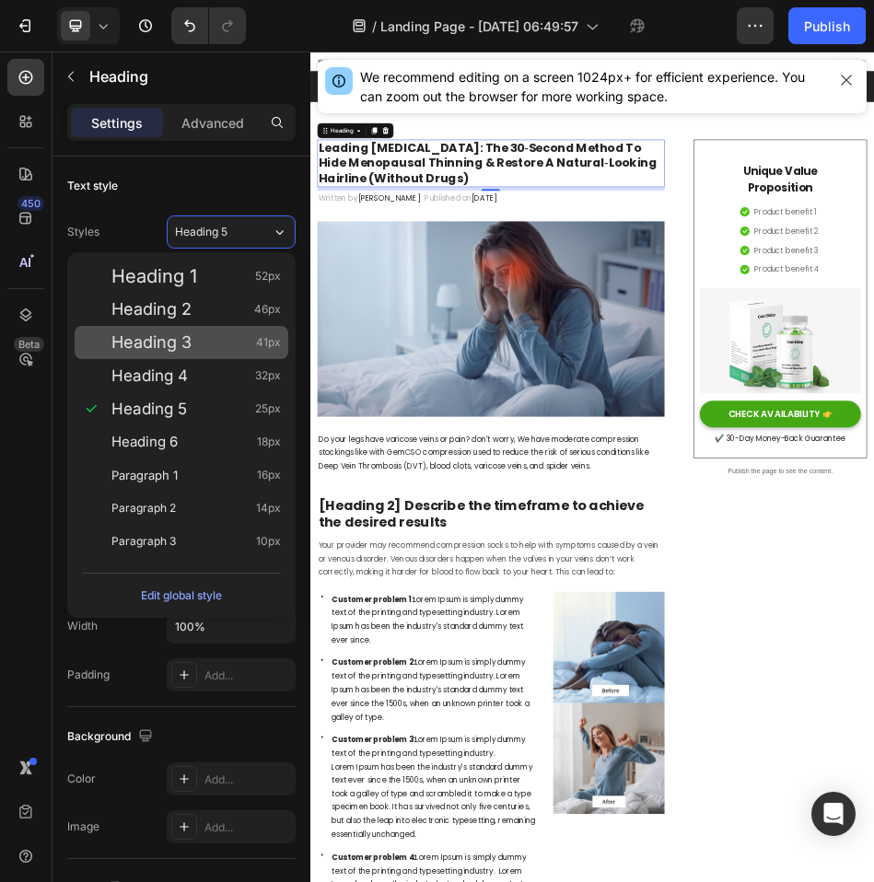
click at [177, 344] on span "Heading 3" at bounding box center [151, 342] width 80 height 18
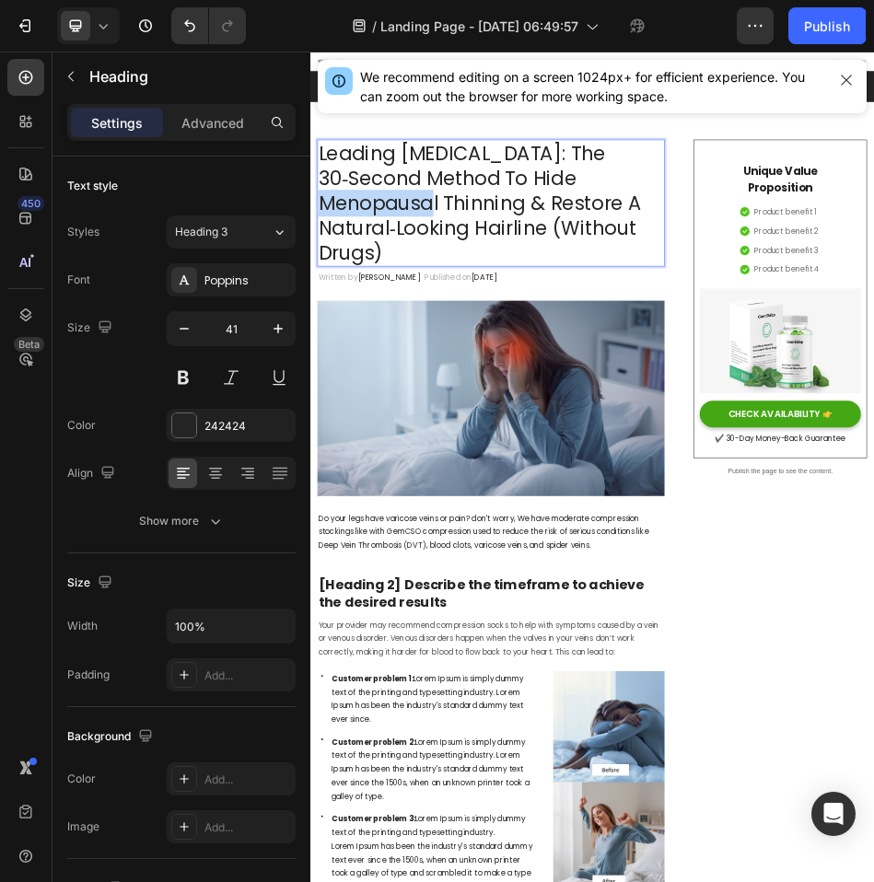
click at [459, 340] on p "Leading [MEDICAL_DATA]: The 30‑Second Method To Hide Menopausal Thinning & Rest…" at bounding box center [664, 348] width 677 height 245
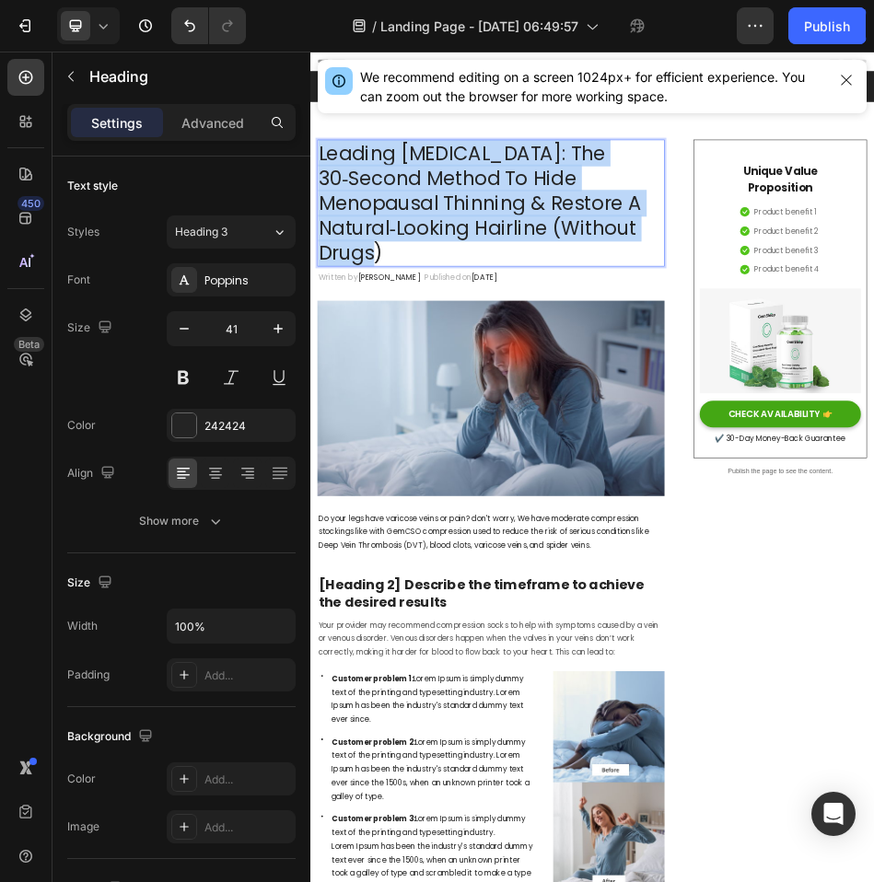
click at [459, 340] on p "Leading [MEDICAL_DATA]: The 30‑Second Method To Hide Menopausal Thinning & Rest…" at bounding box center [664, 348] width 677 height 245
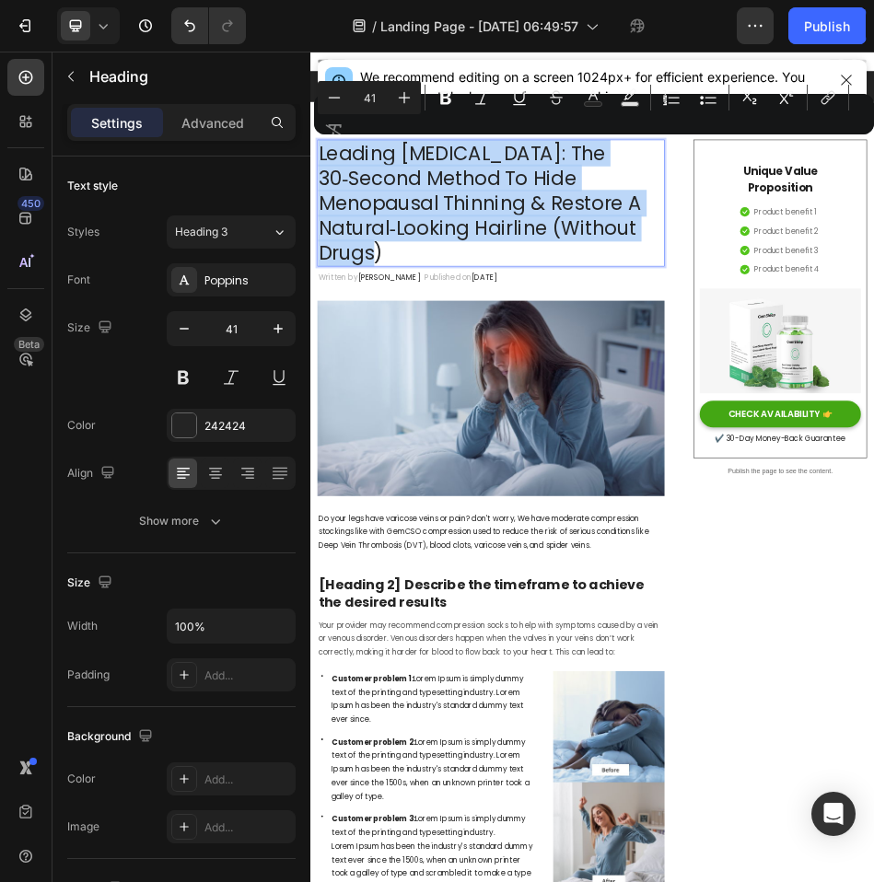
click at [525, 318] on p "Leading [MEDICAL_DATA]: The 30‑Second Method To Hide Menopausal Thinning & Rest…" at bounding box center [664, 348] width 677 height 245
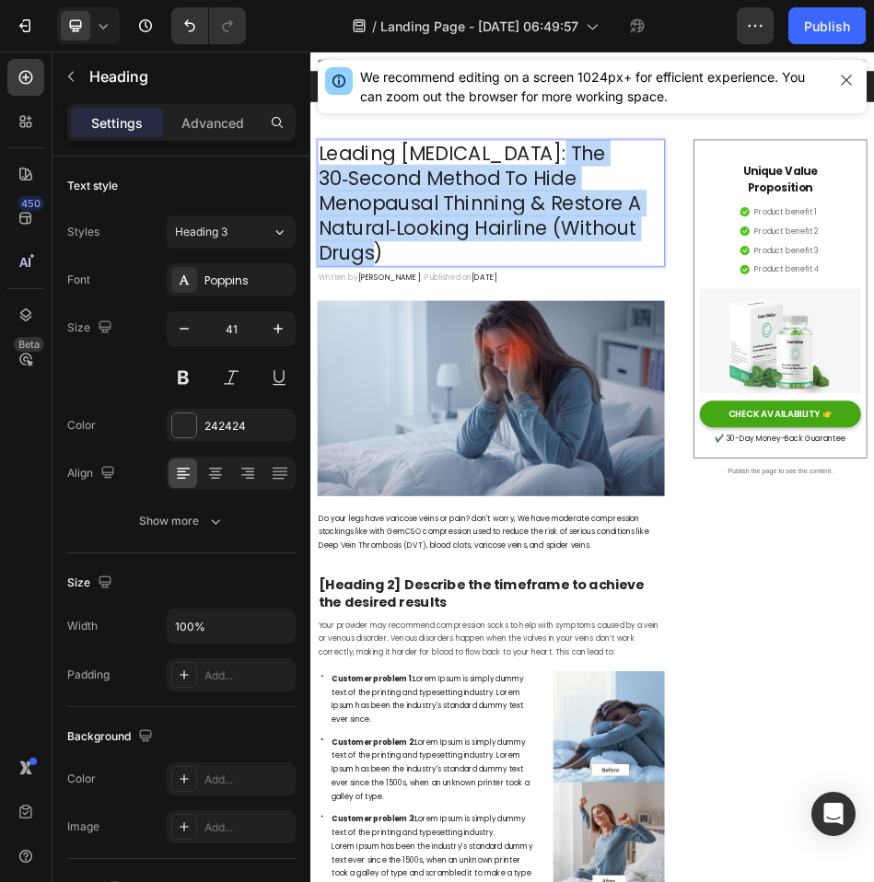
drag, startPoint x: 774, startPoint y: 248, endPoint x: 716, endPoint y: 429, distance: 190.4
click at [717, 429] on p "Leading [MEDICAL_DATA]: The 30‑Second Method To Hide Menopausal Thinning & Rest…" at bounding box center [664, 348] width 677 height 245
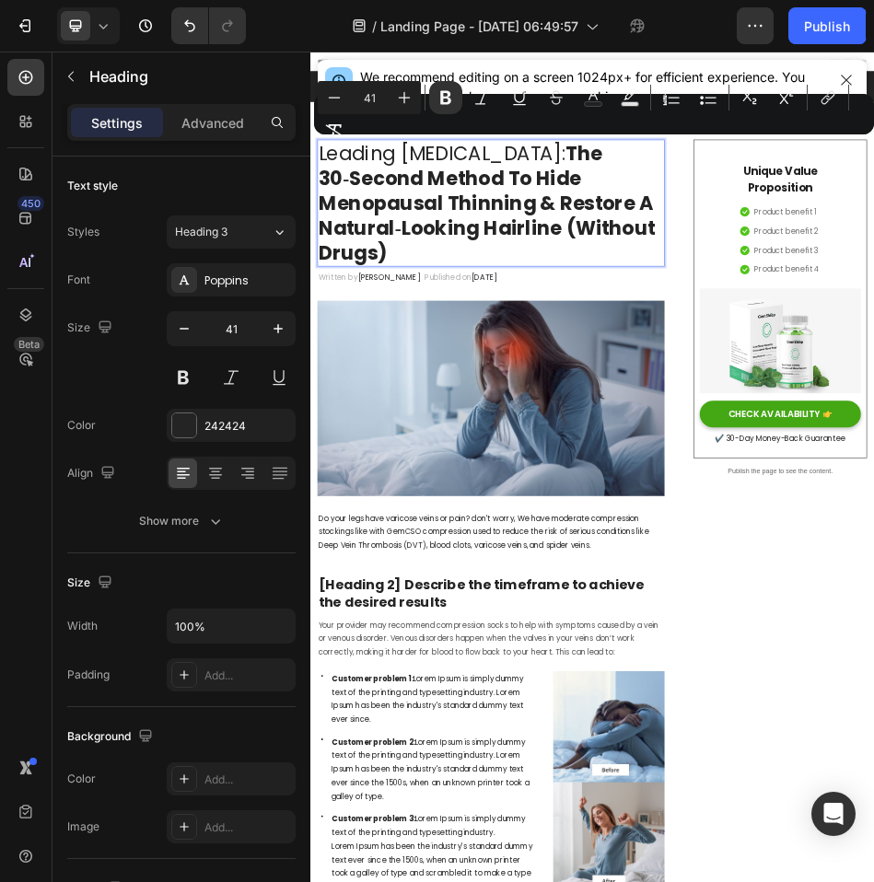
click at [626, 438] on p "Leading [MEDICAL_DATA]: The 30‑Second Method To Hide Menopausal Thinning & Rest…" at bounding box center [664, 348] width 677 height 245
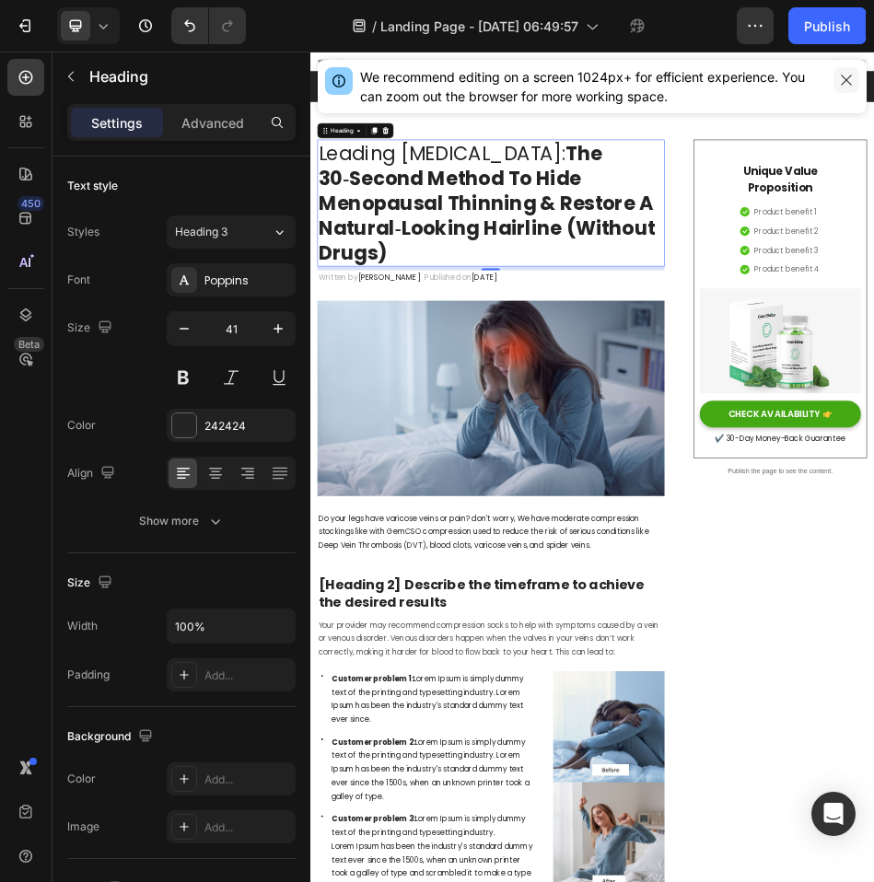
click at [848, 81] on icon "button" at bounding box center [846, 80] width 15 height 15
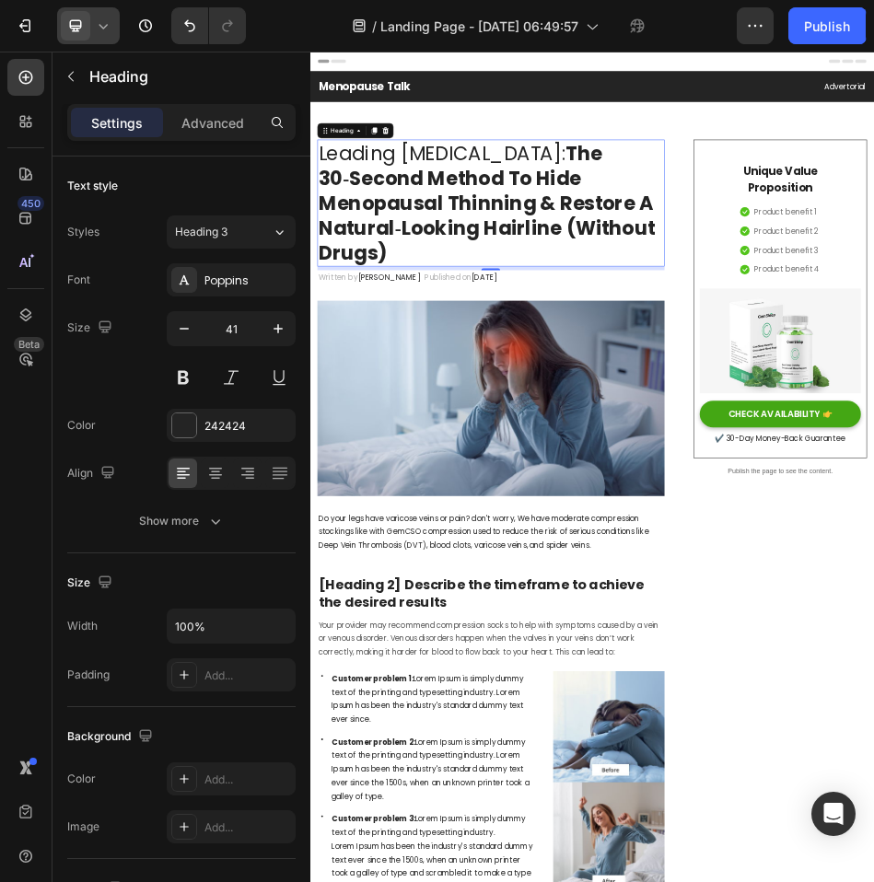
click at [110, 29] on icon at bounding box center [103, 26] width 18 height 18
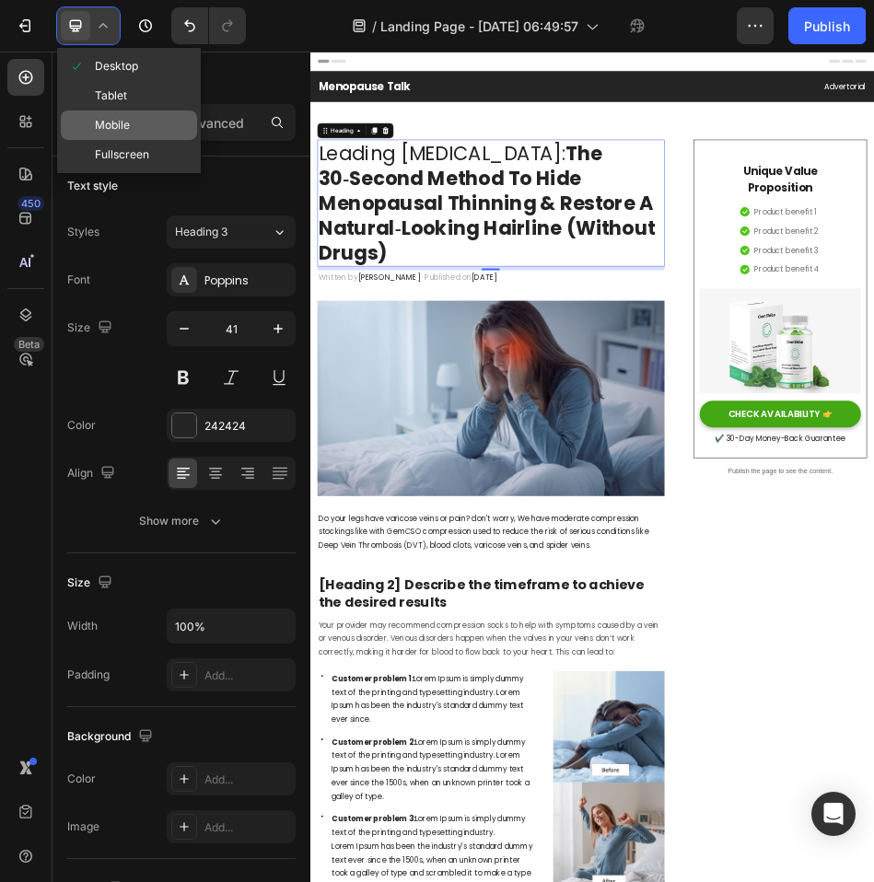
click at [134, 132] on div "Mobile" at bounding box center [129, 124] width 136 height 29
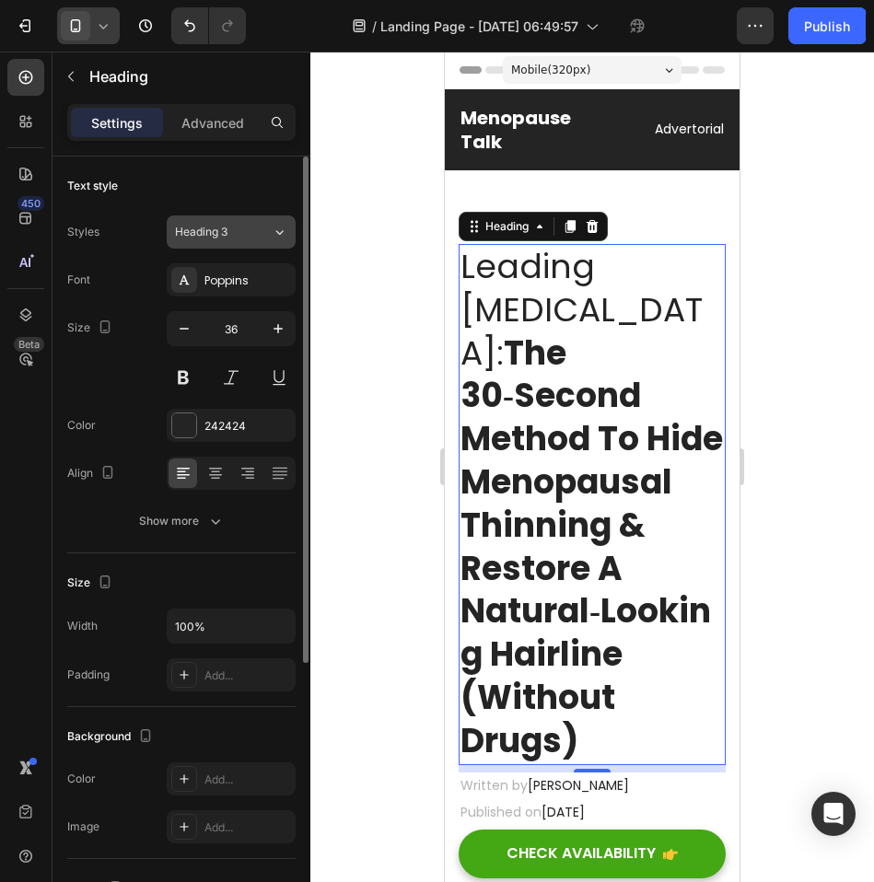
click at [237, 238] on div "Heading 3" at bounding box center [212, 232] width 75 height 17
click at [224, 211] on div "Text style Styles Heading 3 Font Poppins Size 36 Color 242424 Align Show more" at bounding box center [181, 355] width 228 height 397
click at [222, 233] on span "Heading 3" at bounding box center [201, 232] width 52 height 17
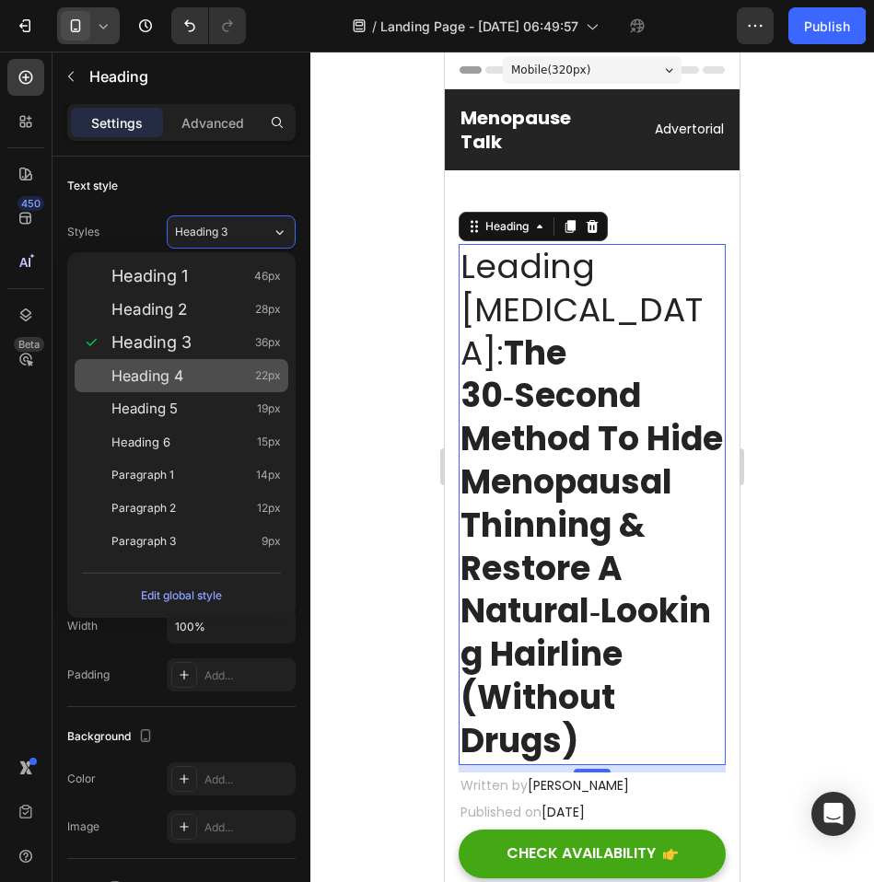
click at [184, 376] on div "Heading 4 22px" at bounding box center [195, 375] width 169 height 18
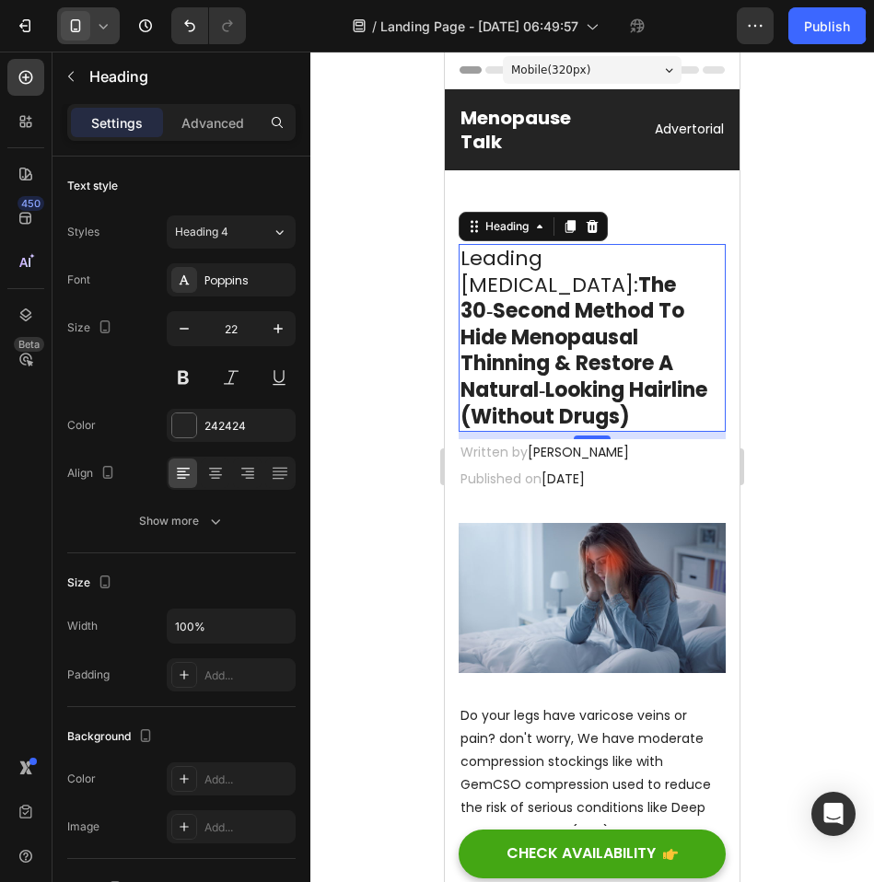
click at [72, 24] on icon at bounding box center [75, 26] width 18 height 18
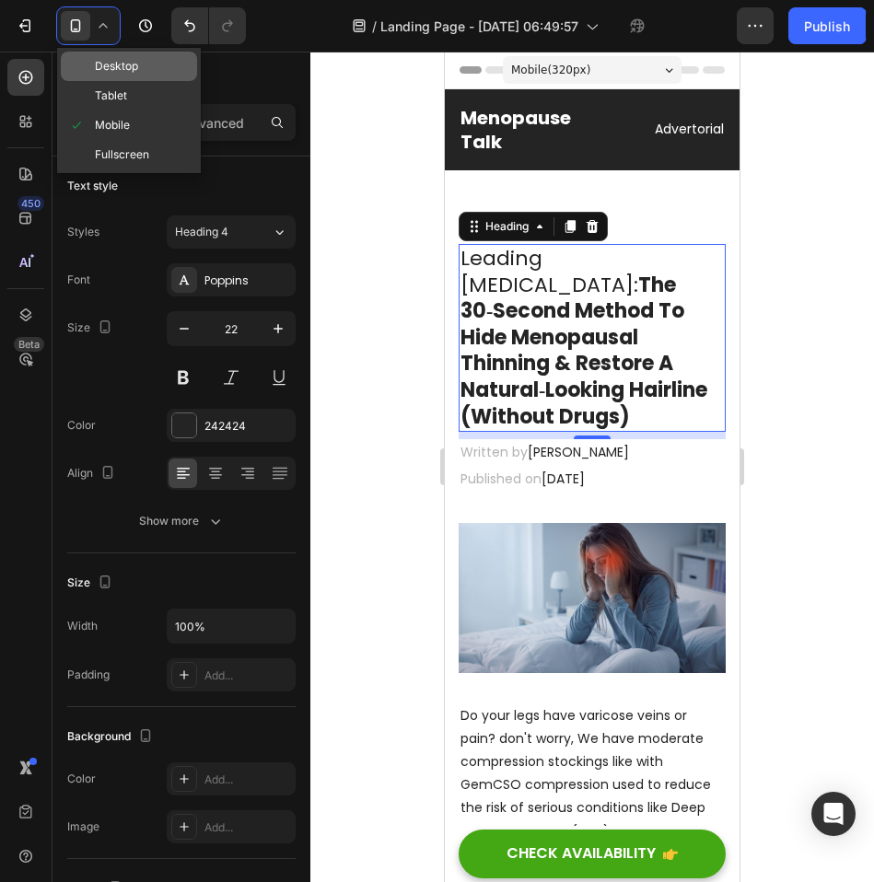
click at [105, 67] on span "Desktop" at bounding box center [116, 66] width 43 height 18
type input "32"
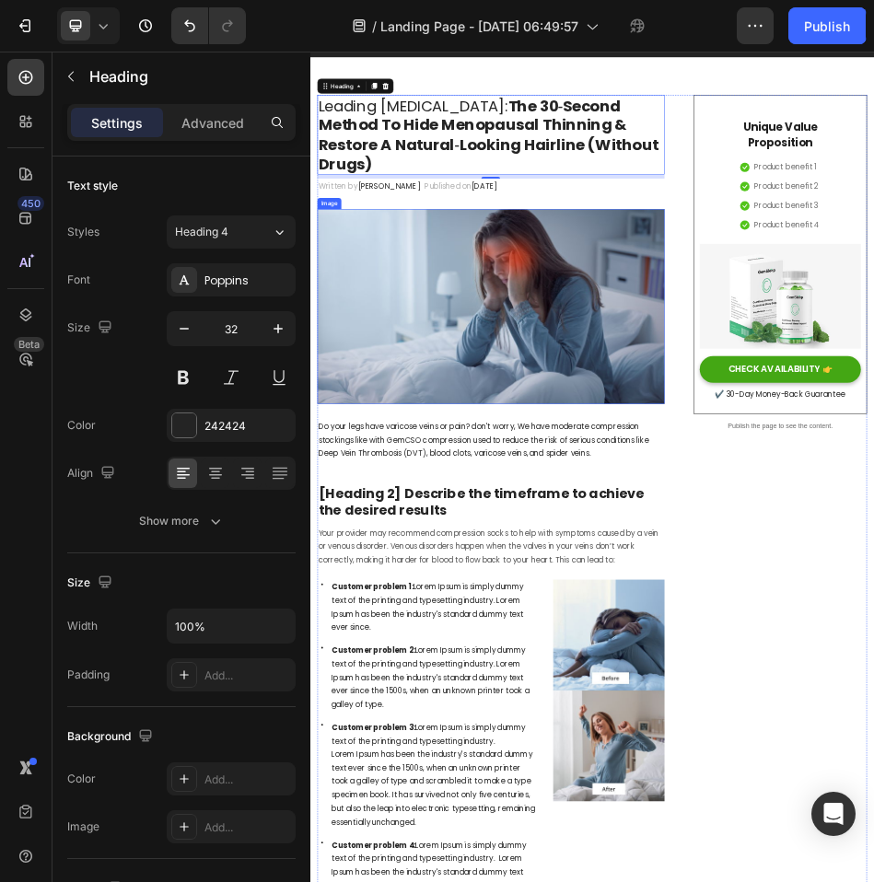
scroll to position [73, 0]
